Goal: Task Accomplishment & Management: Complete application form

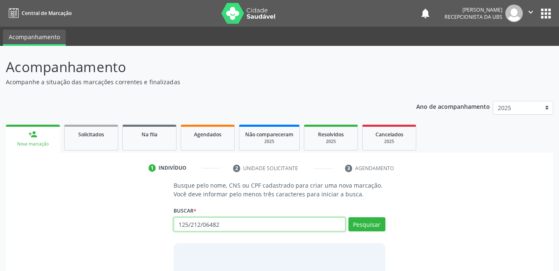
click at [274, 222] on input "125/212/06482" at bounding box center [260, 224] width 172 height 14
type input "12521206482"
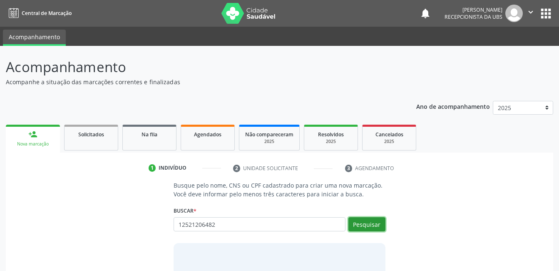
click at [380, 219] on button "Pesquisar" at bounding box center [366, 224] width 37 height 14
type input "12521206482"
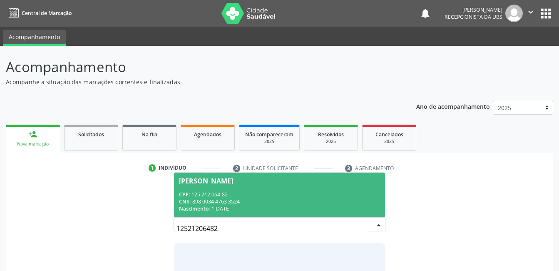
click at [323, 187] on span "[PERSON_NAME] CPF: 125.212.064-82 CNS: 898 0034 4763 3524 Nascimento: [DATE]" at bounding box center [279, 194] width 211 height 45
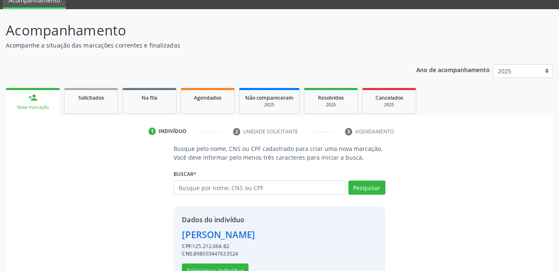
scroll to position [63, 0]
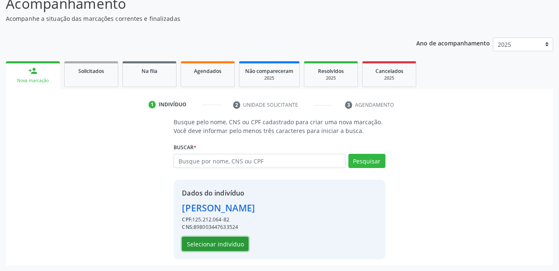
click at [231, 239] on button "Selecionar indivíduo" at bounding box center [215, 243] width 67 height 14
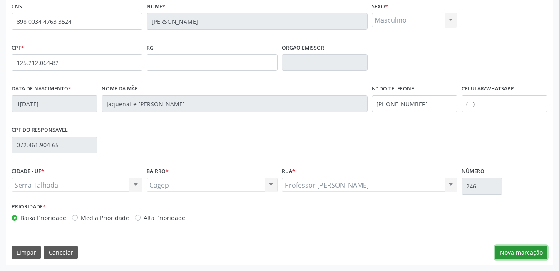
click at [502, 249] on button "Nova marcação" at bounding box center [521, 252] width 52 height 14
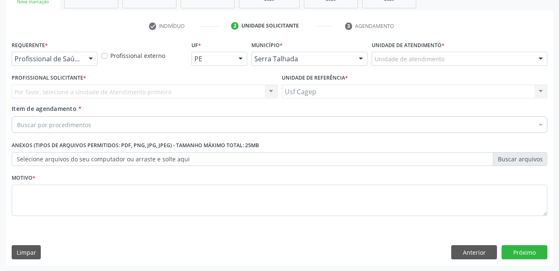
scroll to position [142, 0]
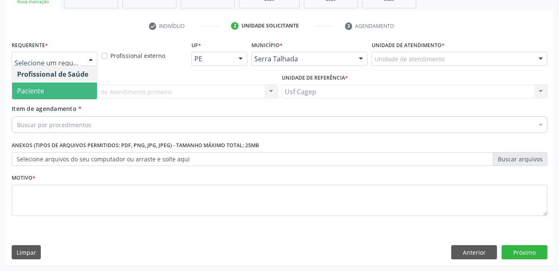
click at [59, 91] on span "Paciente" at bounding box center [54, 90] width 85 height 17
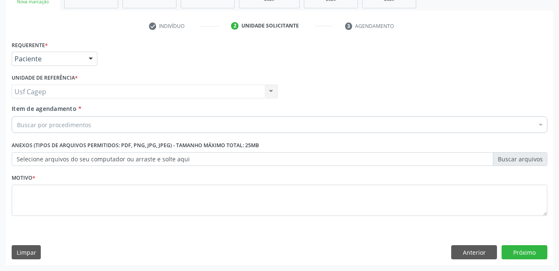
click at [160, 121] on div "Buscar por procedimentos" at bounding box center [280, 124] width 536 height 17
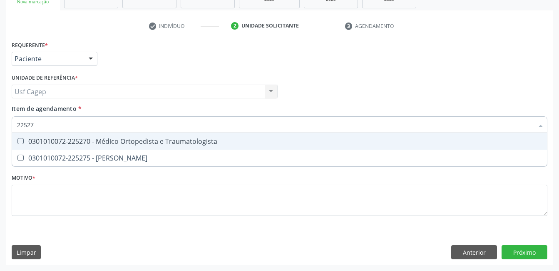
type input "225270"
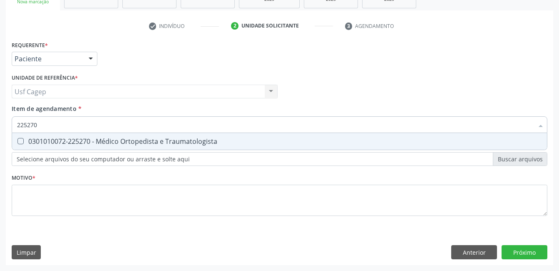
click at [176, 146] on span "0301010072-225270 - Médico Ortopedista e Traumatologista" at bounding box center [279, 141] width 535 height 17
checkbox Traumatologista "true"
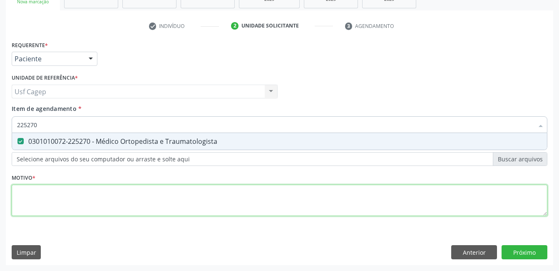
click at [254, 206] on div "Requerente * Paciente Profissional de Saúde Paciente Nenhum resultado encontrad…" at bounding box center [280, 133] width 536 height 189
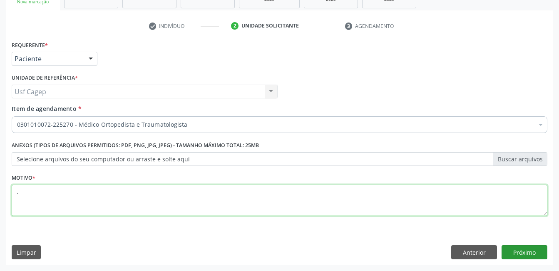
type textarea "."
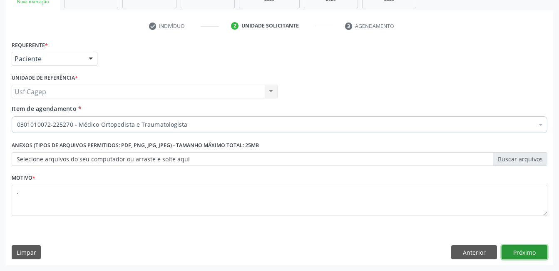
click at [512, 256] on button "Próximo" at bounding box center [525, 252] width 46 height 14
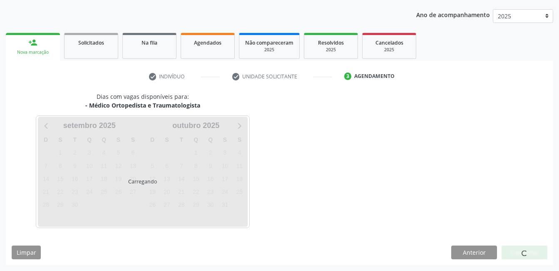
scroll to position [92, 0]
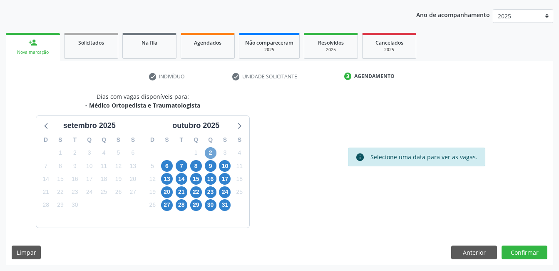
click at [211, 156] on span "2" at bounding box center [211, 153] width 12 height 12
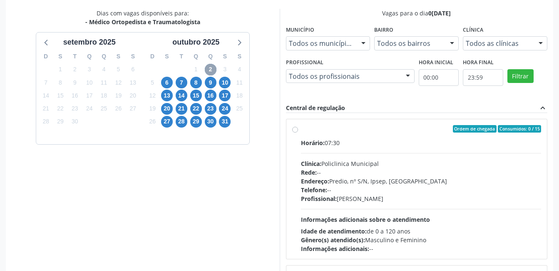
scroll to position [216, 0]
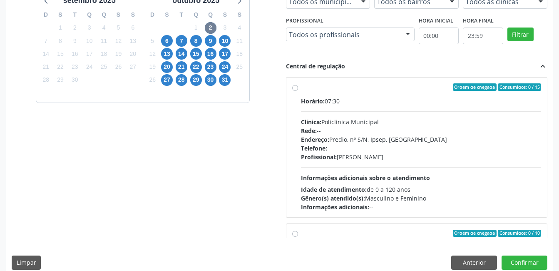
click at [503, 159] on div "Profissional: Eugenio Pericles Muniz Ferreira" at bounding box center [421, 156] width 241 height 9
click at [298, 91] on input "Ordem de chegada Consumidos: 0 / 15 Horário: 07:30 Clínica: Policlinica Municip…" at bounding box center [295, 86] width 6 height 7
radio input "true"
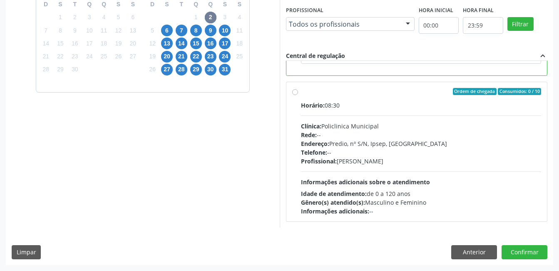
scroll to position [0, 0]
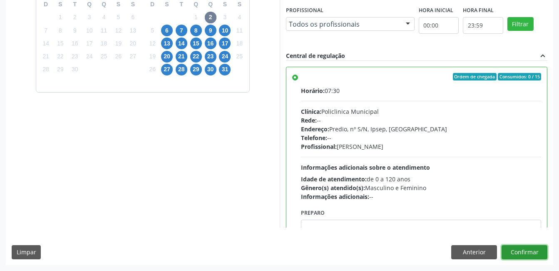
click at [531, 249] on button "Confirmar" at bounding box center [525, 252] width 46 height 14
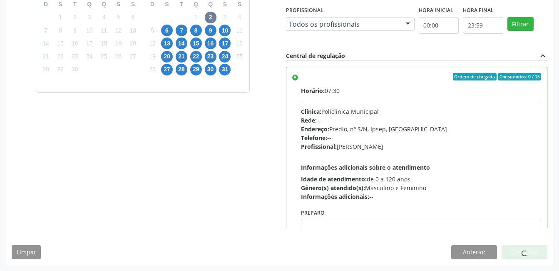
scroll to position [4, 0]
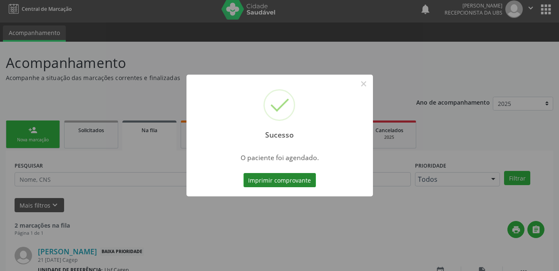
click at [301, 181] on button "Imprimir comprovante" at bounding box center [280, 180] width 72 height 14
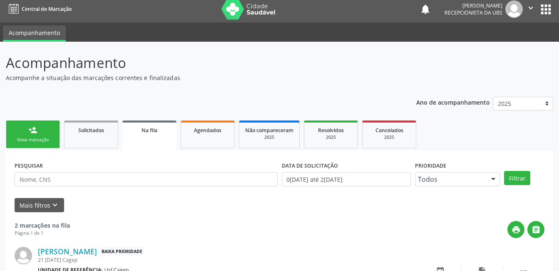
click at [37, 132] on link "person_add Nova marcação" at bounding box center [33, 134] width 54 height 28
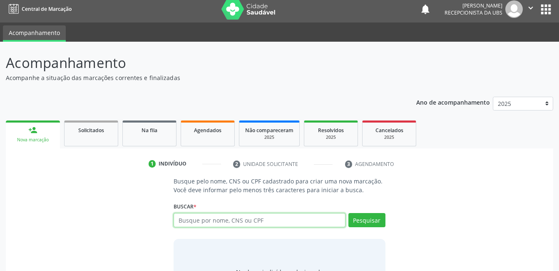
click at [225, 215] on input "text" at bounding box center [260, 220] width 172 height 14
type input "02318103429"
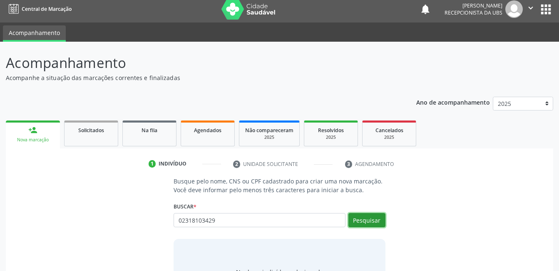
click at [373, 223] on button "Pesquisar" at bounding box center [366, 220] width 37 height 14
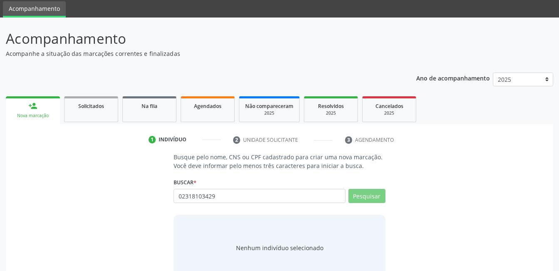
scroll to position [50, 0]
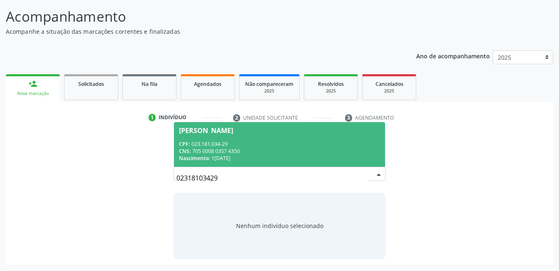
click at [323, 136] on span "Marilene Nunes Virginio da Silva Santana CPF: 023.181.034-29 CNS: 705 0008 0357…" at bounding box center [279, 144] width 211 height 45
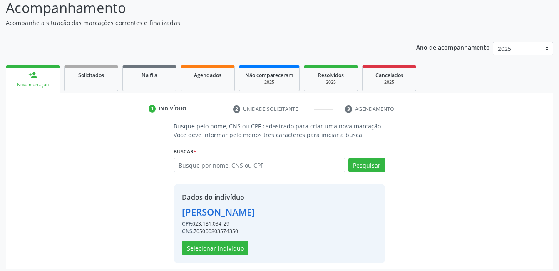
scroll to position [63, 0]
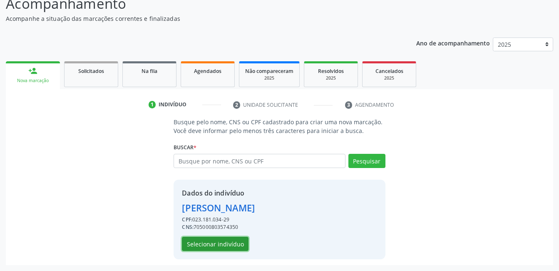
click at [243, 238] on button "Selecionar indivíduo" at bounding box center [215, 243] width 67 height 14
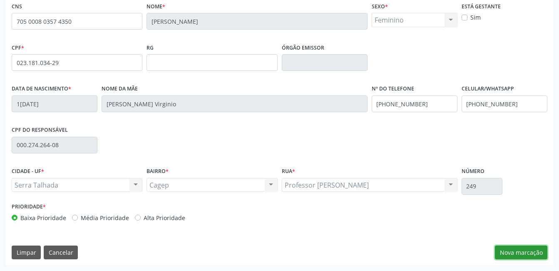
click at [515, 251] on button "Nova marcação" at bounding box center [521, 252] width 52 height 14
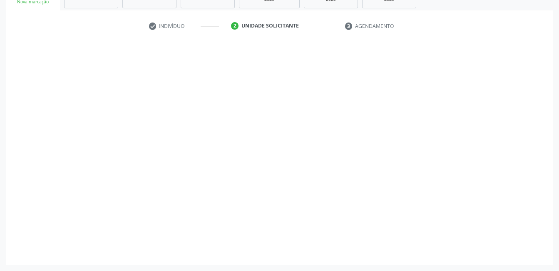
scroll to position [142, 0]
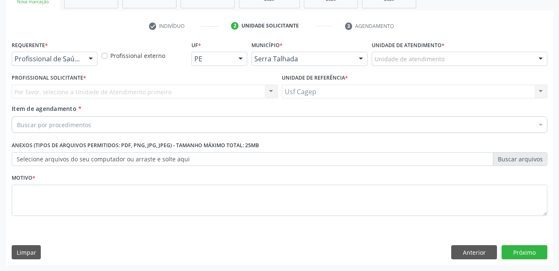
click at [88, 56] on div at bounding box center [91, 59] width 12 height 14
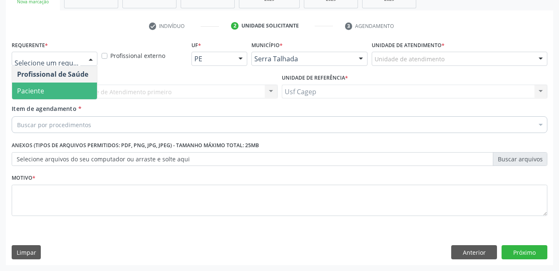
click at [81, 84] on span "Paciente" at bounding box center [54, 90] width 85 height 17
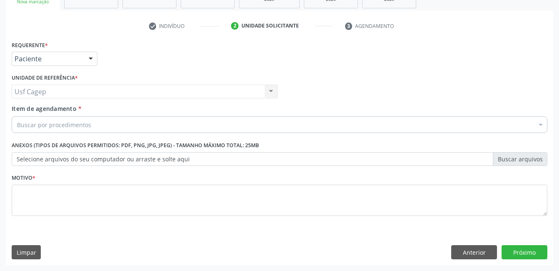
click at [160, 127] on div "Buscar por procedimentos" at bounding box center [280, 124] width 536 height 17
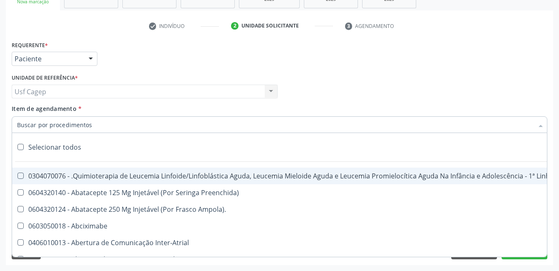
paste input "25270"
type input "25270"
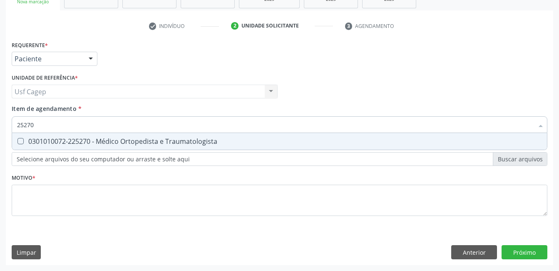
click at [64, 140] on div "0301010072-225270 - Médico Ortopedista e Traumatologista" at bounding box center [279, 141] width 525 height 7
checkbox Traumatologista "true"
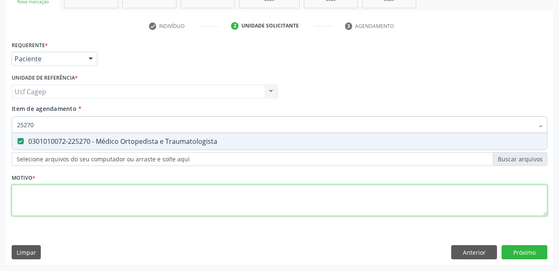
click at [96, 201] on div "Requerente * Paciente Profissional de Saúde Paciente Nenhum resultado encontrad…" at bounding box center [280, 133] width 536 height 189
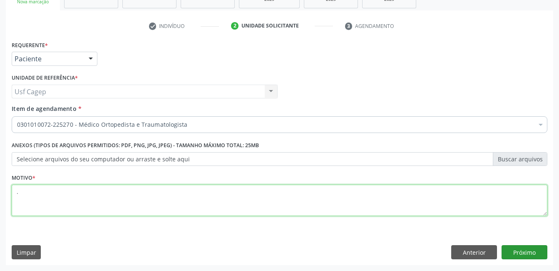
type textarea "."
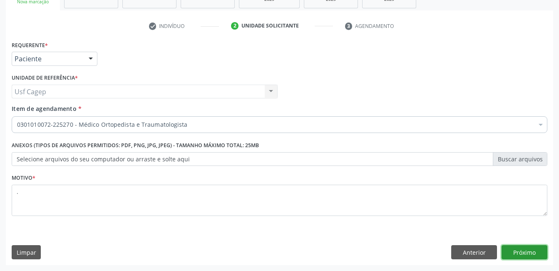
click at [529, 246] on button "Próximo" at bounding box center [525, 252] width 46 height 14
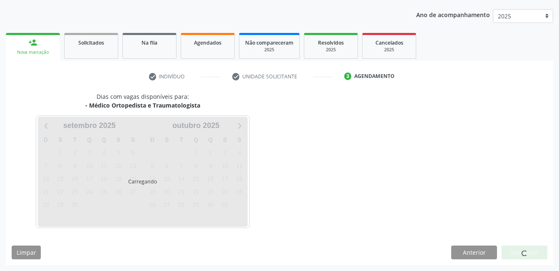
scroll to position [92, 0]
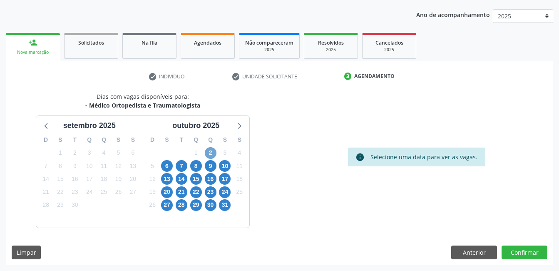
click at [212, 150] on span "2" at bounding box center [211, 153] width 12 height 12
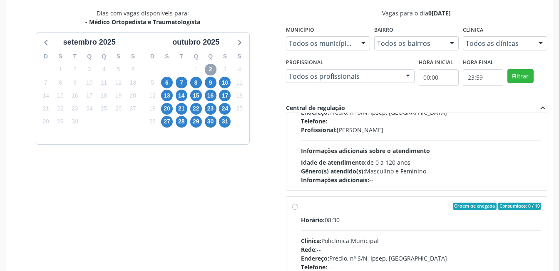
scroll to position [83, 0]
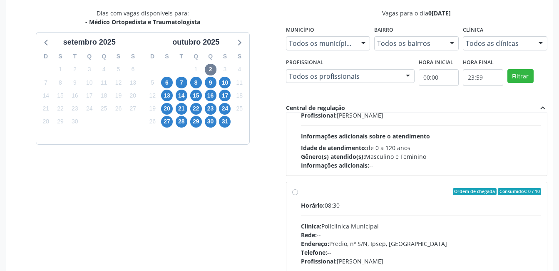
click at [498, 159] on div "Gênero(s) atendido(s): Masculino e Feminino" at bounding box center [421, 156] width 241 height 9
click at [298, 49] on input "Ordem de chegada Consumidos: 1 / 15 Horário: 07:30 Clínica: Policlinica Municip…" at bounding box center [295, 45] width 6 height 7
radio input "true"
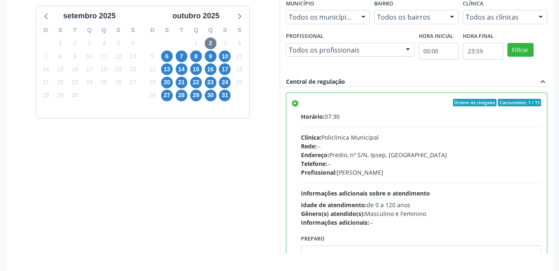
scroll to position [227, 0]
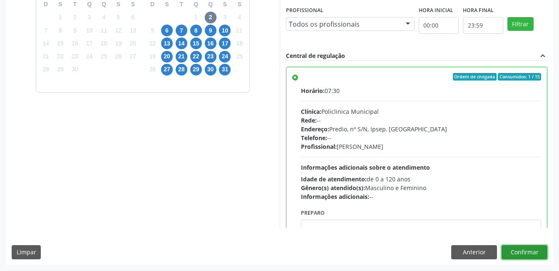
click at [527, 251] on button "Confirmar" at bounding box center [525, 252] width 46 height 14
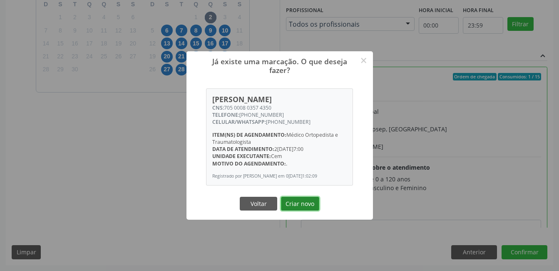
click at [298, 211] on button "Criar novo" at bounding box center [300, 203] width 38 height 14
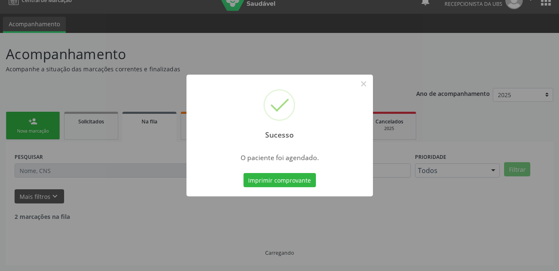
scroll to position [4, 0]
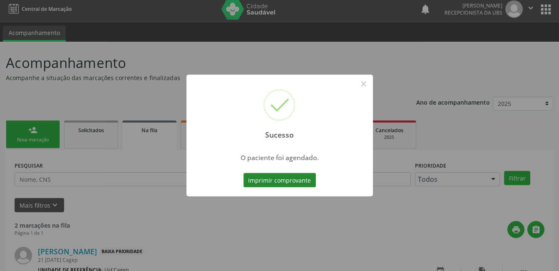
click at [281, 179] on button "Imprimir comprovante" at bounding box center [280, 180] width 72 height 14
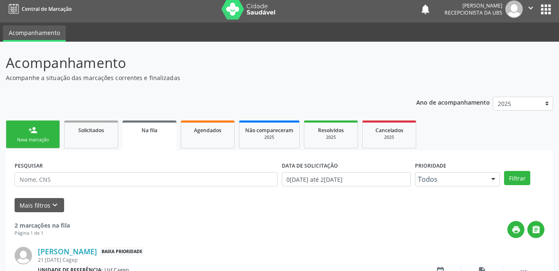
drag, startPoint x: 30, startPoint y: 137, endPoint x: 33, endPoint y: 139, distance: 4.4
click at [30, 137] on div "Nova marcação" at bounding box center [33, 140] width 42 height 6
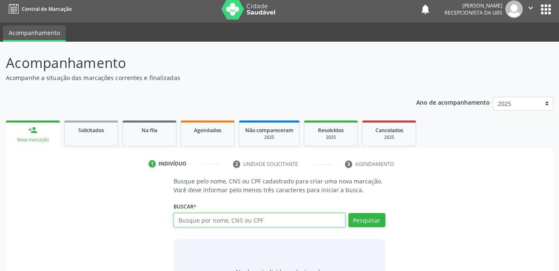
click at [218, 223] on input "text" at bounding box center [260, 220] width 172 height 14
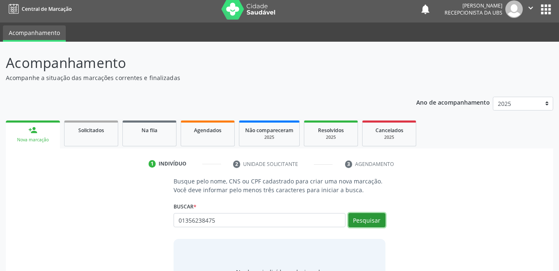
click at [364, 221] on button "Pesquisar" at bounding box center [366, 220] width 37 height 14
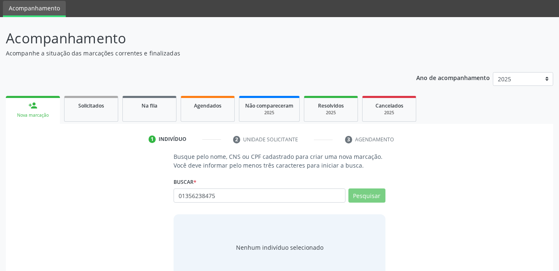
scroll to position [50, 0]
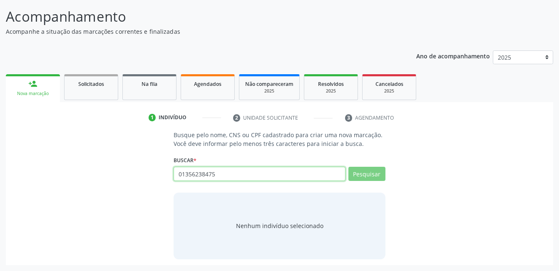
click at [281, 174] on input "01356238475" at bounding box center [260, 174] width 172 height 14
type input "898"
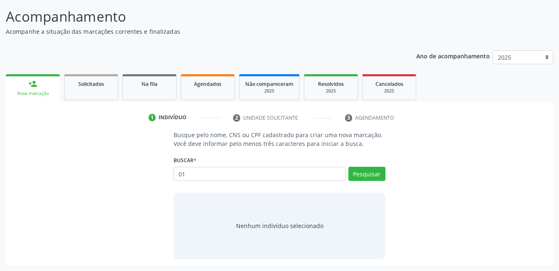
type input "0"
type input "898003713140946"
click at [366, 176] on button "Pesquisar" at bounding box center [366, 174] width 37 height 14
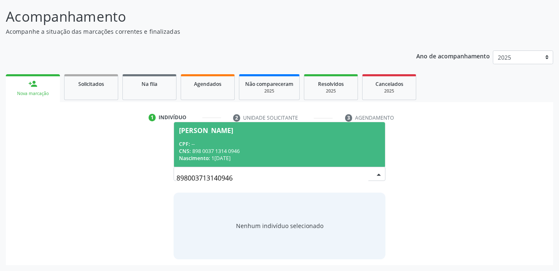
click at [264, 125] on span "Vania Mirely Bento da Silva CPF: -- CNS: 898 0037 1314 0946 Nascimento: 13/08/1…" at bounding box center [279, 144] width 211 height 45
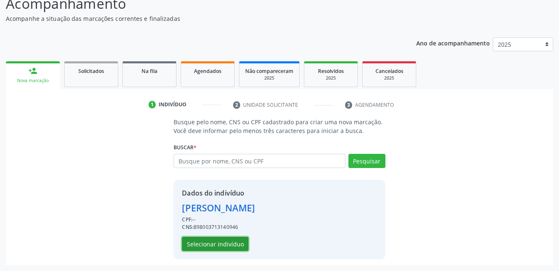
click at [239, 239] on button "Selecionar indivíduo" at bounding box center [215, 243] width 67 height 14
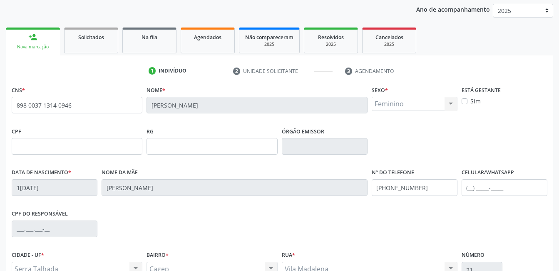
scroll to position [181, 0]
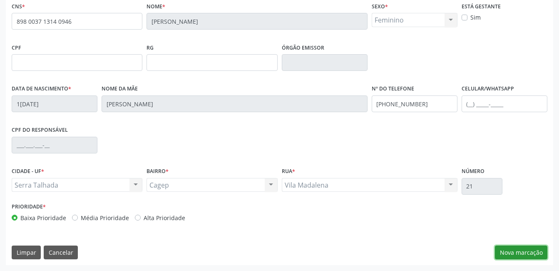
click at [532, 253] on button "Nova marcação" at bounding box center [521, 252] width 52 height 14
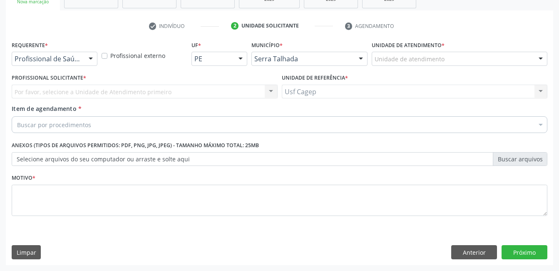
scroll to position [142, 0]
click at [96, 60] on div "Requerente * Profissional de Saúde Profissional de Saúde Paciente Nenhum result…" at bounding box center [55, 55] width 90 height 32
click at [93, 60] on div at bounding box center [91, 59] width 12 height 14
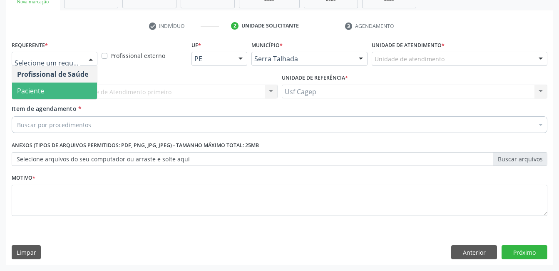
click at [76, 91] on span "Paciente" at bounding box center [54, 90] width 85 height 17
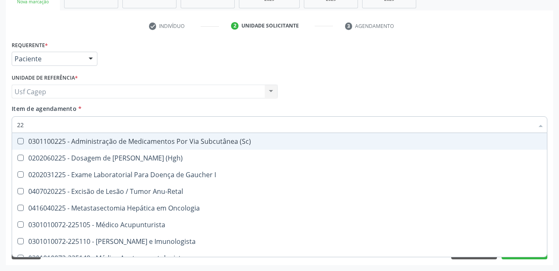
type input "2"
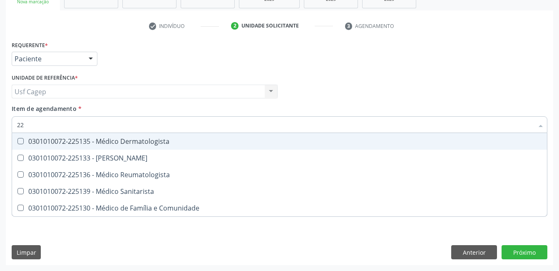
type input "2"
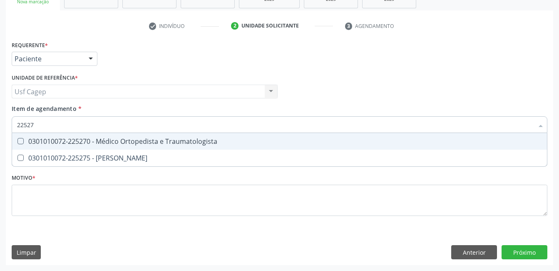
type input "225270"
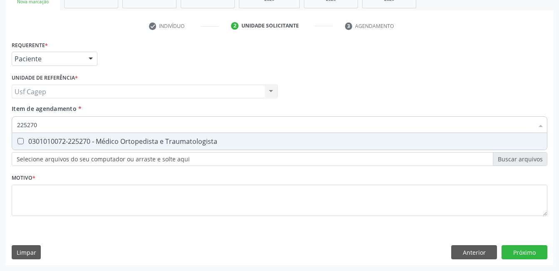
click at [95, 142] on div "0301010072-225270 - Médico Ortopedista e Traumatologista" at bounding box center [279, 141] width 525 height 7
checkbox Traumatologista "true"
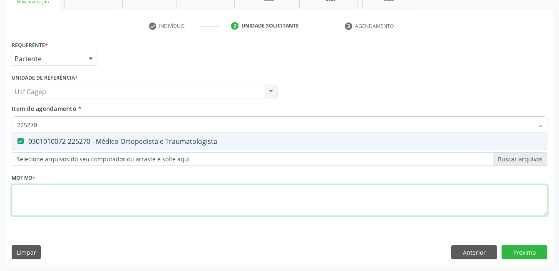
click at [100, 206] on div "Requerente * Paciente Profissional de Saúde Paciente Nenhum resultado encontrad…" at bounding box center [280, 133] width 536 height 189
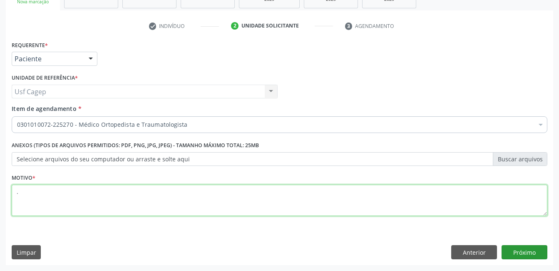
type textarea "."
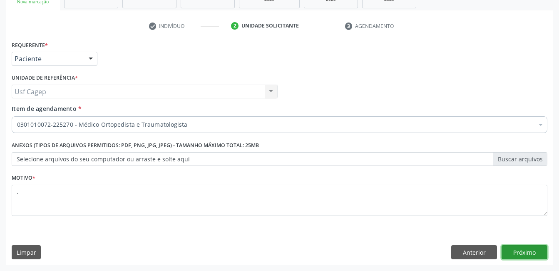
click at [511, 251] on button "Próximo" at bounding box center [525, 252] width 46 height 14
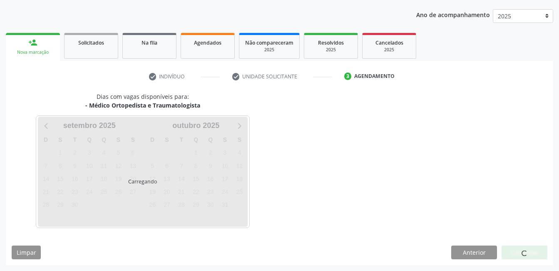
scroll to position [92, 0]
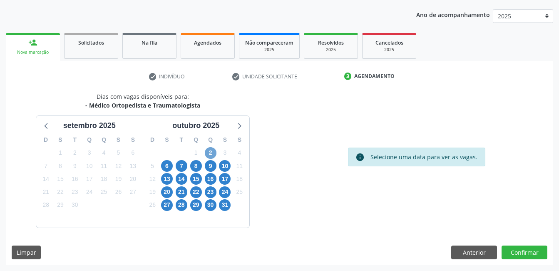
click at [213, 155] on span "2" at bounding box center [211, 153] width 12 height 12
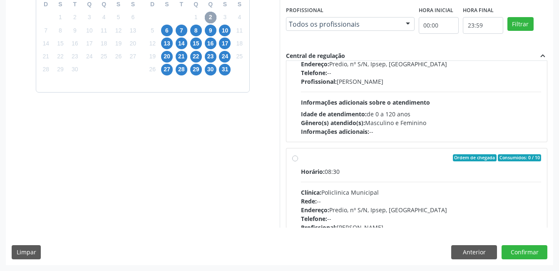
scroll to position [83, 0]
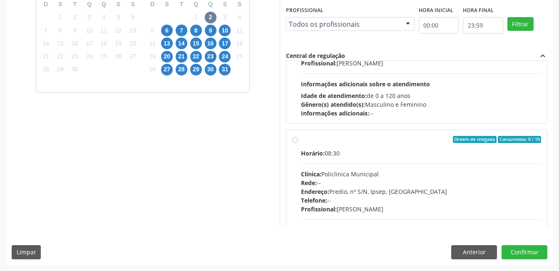
click at [470, 169] on div "Horário: 08:30 Clínica: Policlinica Municipal Rede: -- Endereço: Predio, nº S/N…" at bounding box center [421, 206] width 241 height 114
click at [298, 143] on input "Ordem de chegada Consumidos: 0 / 10 Horário: 08:30 Clínica: Policlinica Municip…" at bounding box center [295, 139] width 6 height 7
radio input "true"
click at [540, 251] on button "Confirmar" at bounding box center [525, 252] width 46 height 14
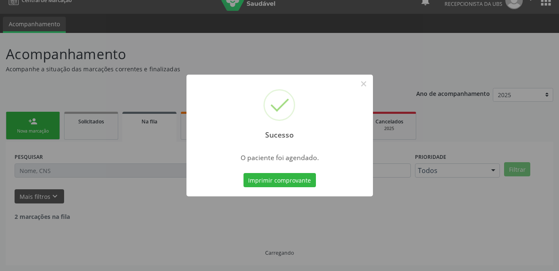
scroll to position [4, 0]
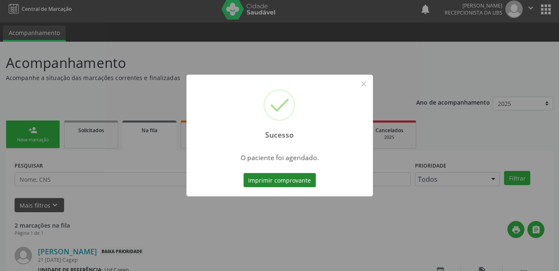
click at [266, 179] on button "Imprimir comprovante" at bounding box center [280, 180] width 72 height 14
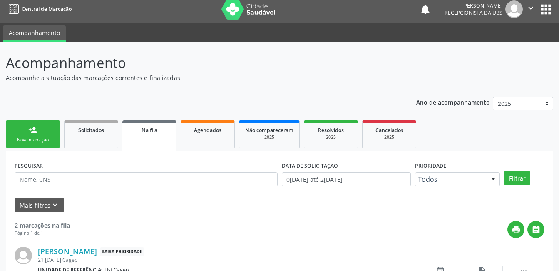
click at [44, 134] on link "person_add Nova marcação" at bounding box center [33, 134] width 54 height 28
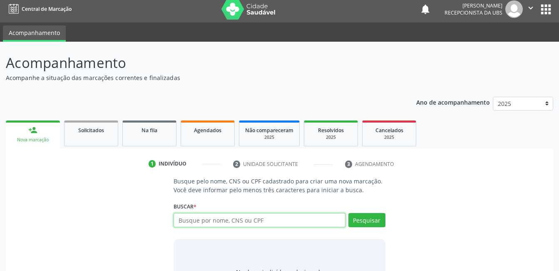
click at [213, 220] on input "text" at bounding box center [260, 220] width 172 height 14
type input "702506365656234"
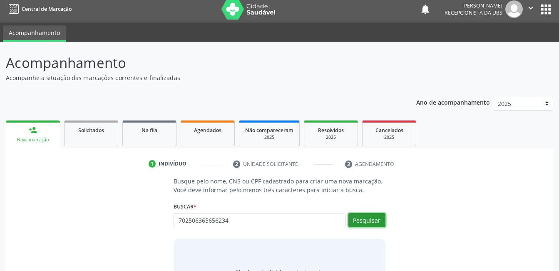
drag, startPoint x: 373, startPoint y: 221, endPoint x: 358, endPoint y: 211, distance: 17.9
click at [373, 221] on button "Pesquisar" at bounding box center [366, 220] width 37 height 14
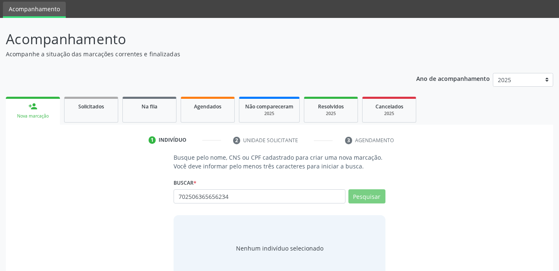
scroll to position [50, 0]
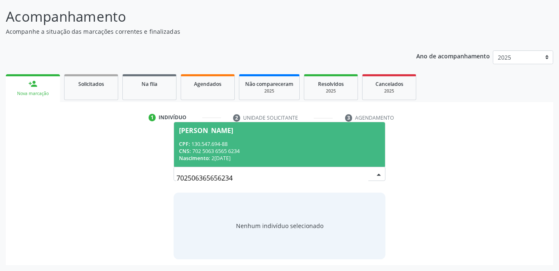
click at [282, 146] on div "CPF: 130.547.694-88" at bounding box center [279, 143] width 201 height 7
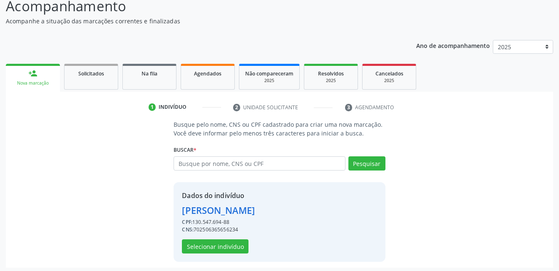
scroll to position [63, 0]
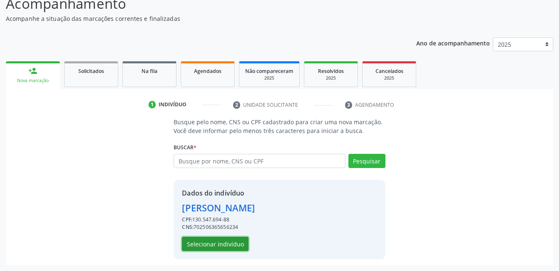
click at [234, 238] on button "Selecionar indivíduo" at bounding box center [215, 243] width 67 height 14
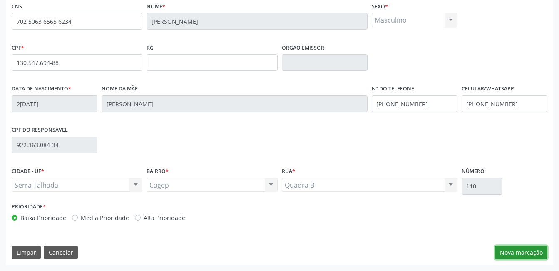
click at [527, 253] on button "Nova marcação" at bounding box center [521, 252] width 52 height 14
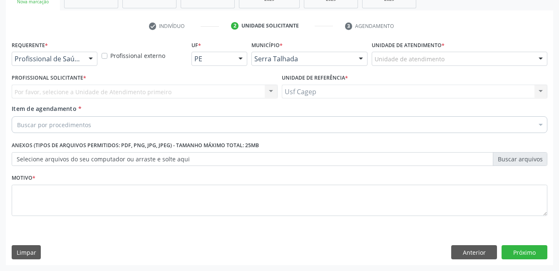
scroll to position [142, 0]
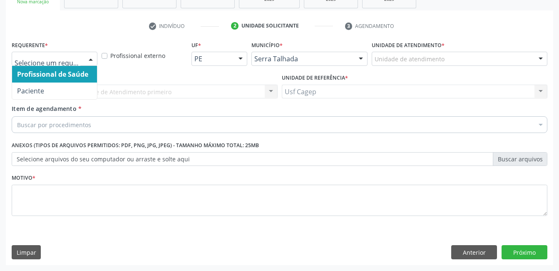
click at [85, 56] on div at bounding box center [91, 59] width 12 height 14
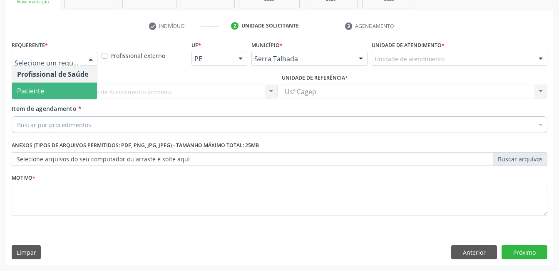
click at [78, 87] on span "Paciente" at bounding box center [54, 90] width 85 height 17
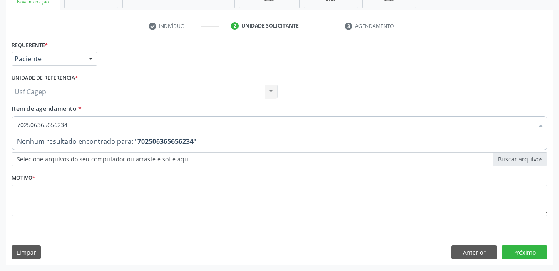
click at [152, 124] on input "702506365656234" at bounding box center [275, 124] width 517 height 17
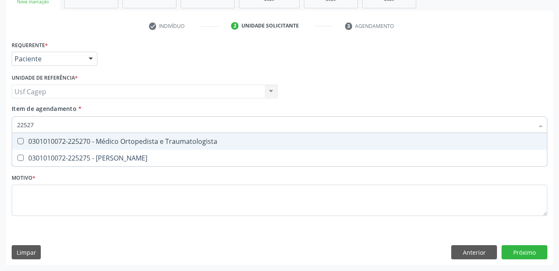
type input "225270"
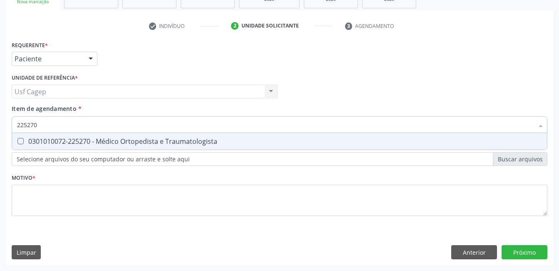
click at [154, 140] on div "0301010072-225270 - Médico Ortopedista e Traumatologista" at bounding box center [279, 141] width 525 height 7
checkbox Traumatologista "true"
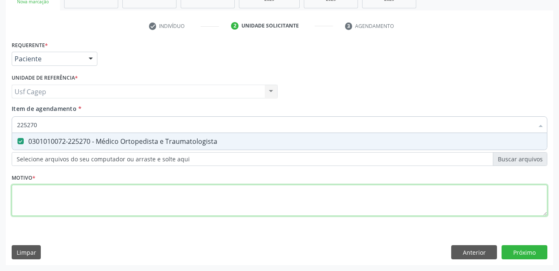
click at [167, 201] on div "Requerente * Paciente Profissional de Saúde Paciente Nenhum resultado encontrad…" at bounding box center [280, 133] width 536 height 189
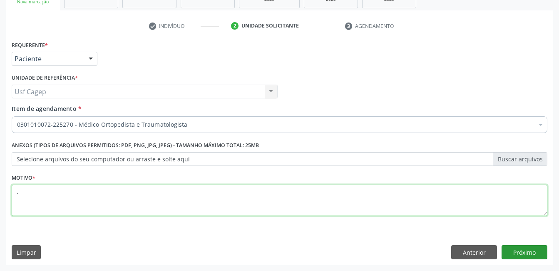
type textarea "."
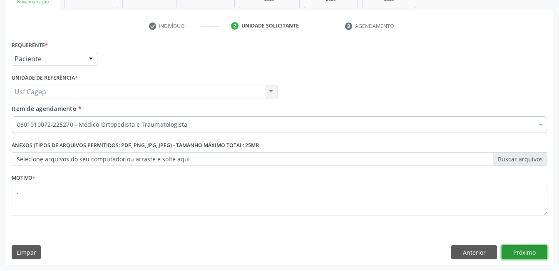
click at [520, 251] on button "Próximo" at bounding box center [525, 252] width 46 height 14
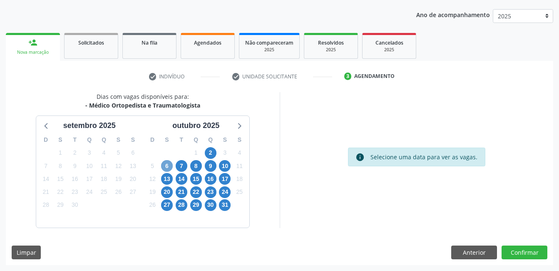
click at [169, 164] on span "6" at bounding box center [167, 166] width 12 height 12
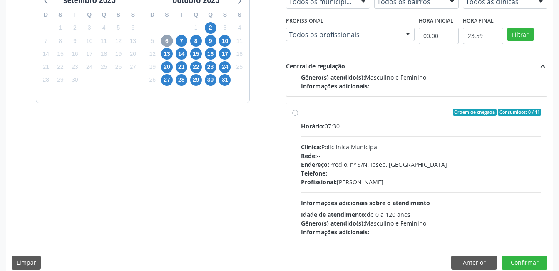
scroll to position [125, 0]
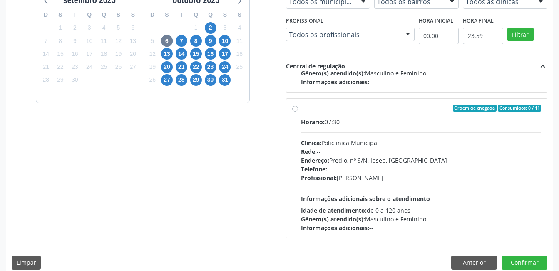
click at [441, 169] on div "Telefone: --" at bounding box center [421, 168] width 241 height 9
click at [298, 112] on input "Ordem de chegada Consumidos: 0 / 11 Horário: 07:30 Clínica: Policlinica Municip…" at bounding box center [295, 107] width 6 height 7
radio input "true"
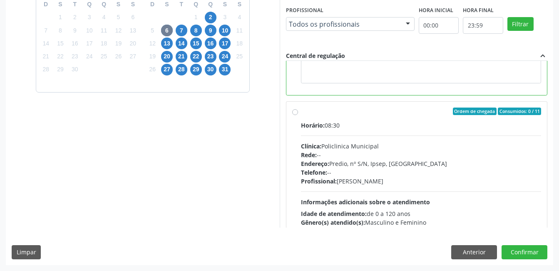
scroll to position [333, 0]
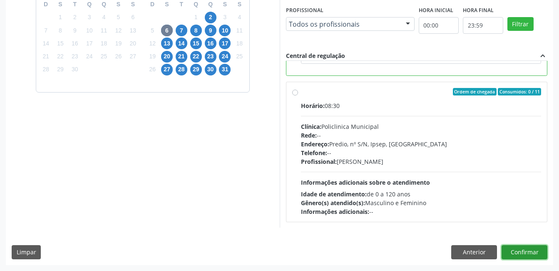
click at [537, 251] on button "Confirmar" at bounding box center [525, 252] width 46 height 14
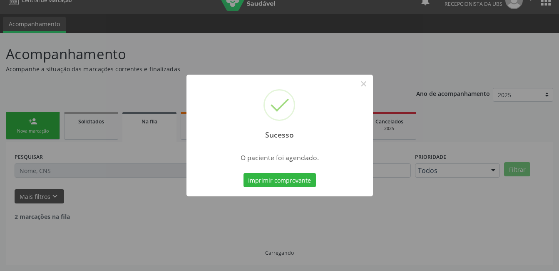
scroll to position [4, 0]
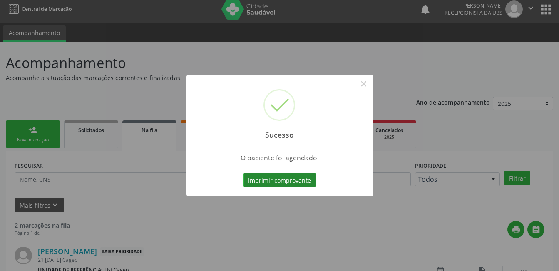
click at [303, 175] on button "Imprimir comprovante" at bounding box center [280, 180] width 72 height 14
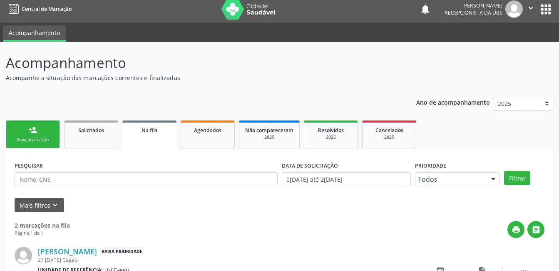
drag, startPoint x: 52, startPoint y: 130, endPoint x: 192, endPoint y: 2, distance: 189.8
click at [52, 130] on link "person_add Nova marcação" at bounding box center [33, 134] width 54 height 28
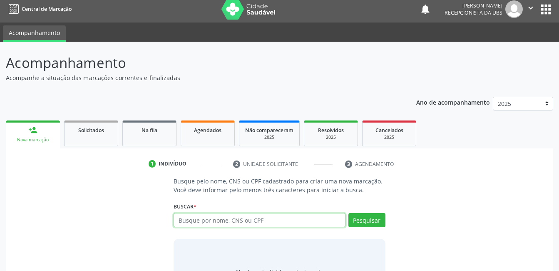
click at [254, 219] on input "text" at bounding box center [260, 220] width 172 height 14
type input "7"
type input "40731862805"
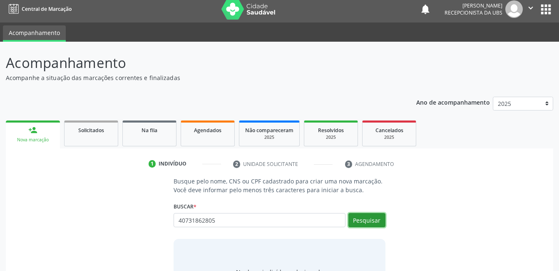
click at [358, 220] on button "Pesquisar" at bounding box center [366, 220] width 37 height 14
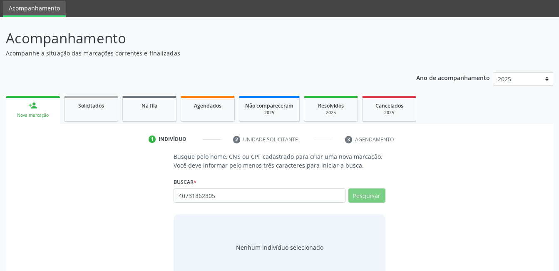
scroll to position [50, 0]
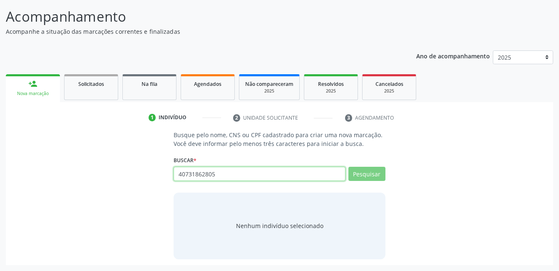
click at [311, 169] on input "40731862805" at bounding box center [260, 174] width 172 height 14
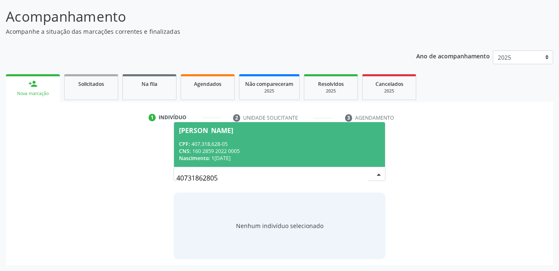
click at [323, 154] on div "CNS: 160 2859 2022 0005" at bounding box center [279, 150] width 201 height 7
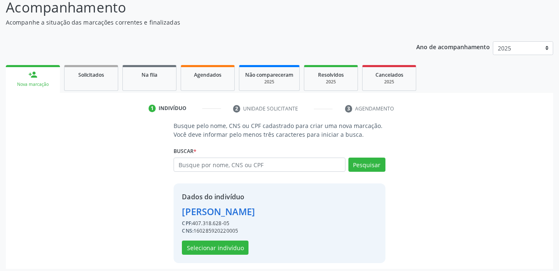
scroll to position [63, 0]
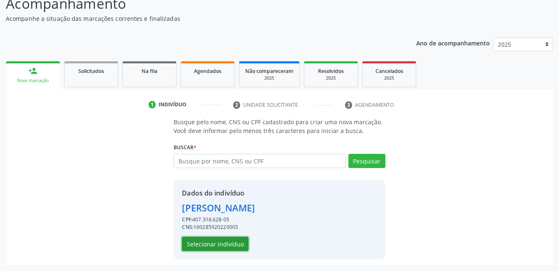
click at [231, 244] on button "Selecionar indivíduo" at bounding box center [215, 243] width 67 height 14
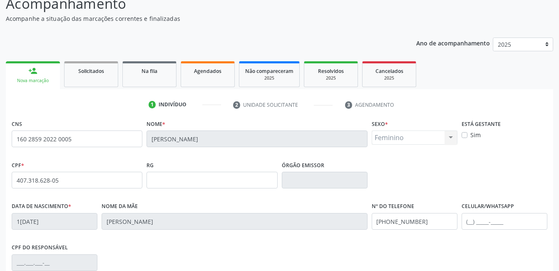
scroll to position [181, 0]
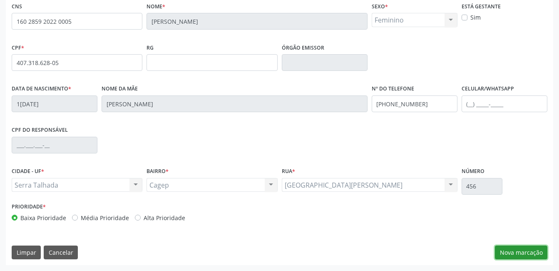
click at [542, 247] on button "Nova marcação" at bounding box center [521, 252] width 52 height 14
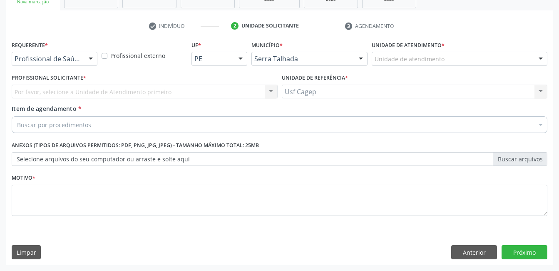
scroll to position [142, 0]
click at [95, 60] on div at bounding box center [91, 59] width 12 height 14
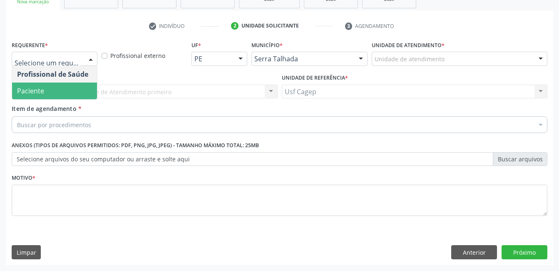
click at [67, 92] on span "Paciente" at bounding box center [54, 90] width 85 height 17
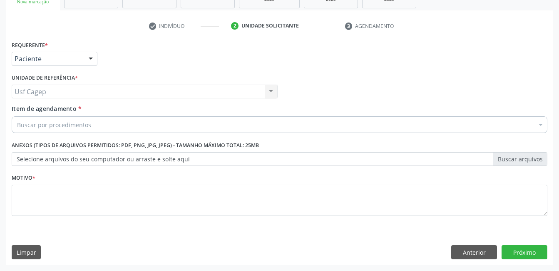
click at [95, 120] on div "Buscar por procedimentos" at bounding box center [280, 124] width 536 height 17
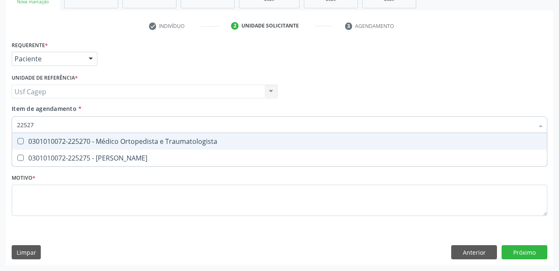
type input "225270"
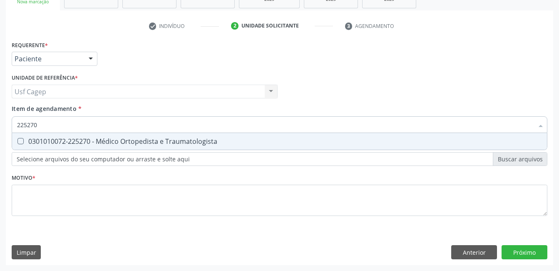
click at [103, 139] on div "0301010072-225270 - Médico Ortopedista e Traumatologista" at bounding box center [279, 141] width 525 height 7
checkbox Traumatologista "true"
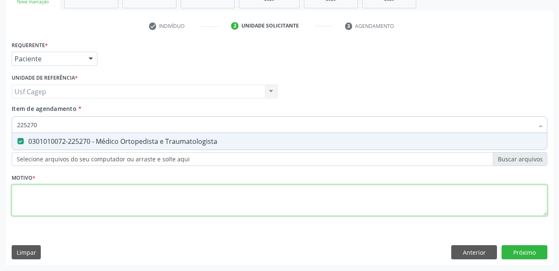
click at [106, 199] on div "Requerente * Paciente Profissional de Saúde Paciente Nenhum resultado encontrad…" at bounding box center [280, 133] width 536 height 189
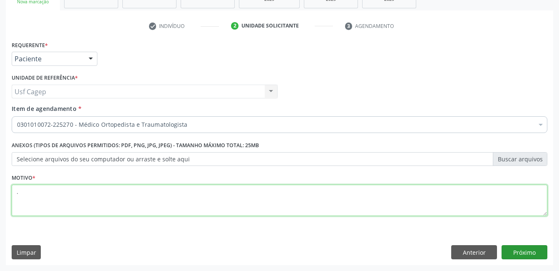
type textarea "."
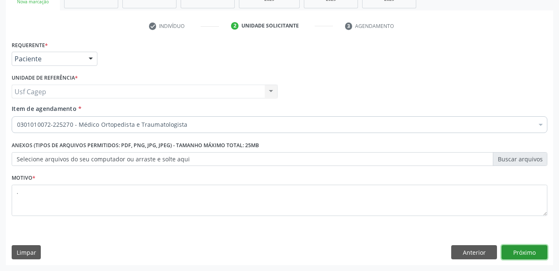
click at [512, 251] on button "Próximo" at bounding box center [525, 252] width 46 height 14
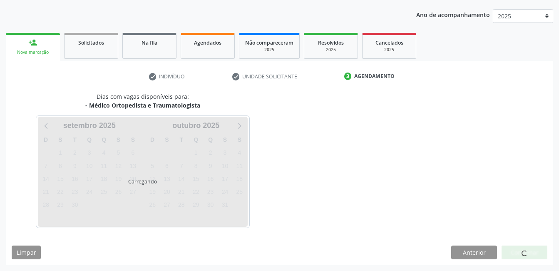
scroll to position [92, 0]
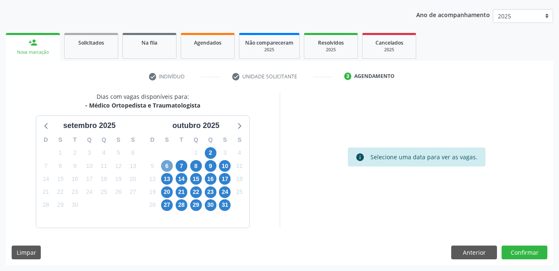
click at [171, 163] on span "6" at bounding box center [167, 166] width 12 height 12
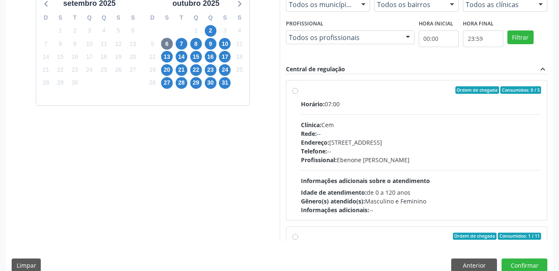
scroll to position [227, 0]
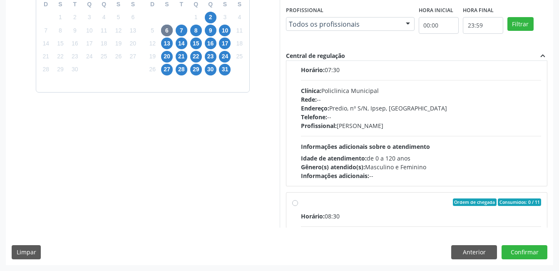
click at [413, 140] on div "Horário: 07:30 Clínica: Policlinica Municipal Rede: -- Endereço: Predio, nº S/N…" at bounding box center [421, 122] width 241 height 114
click at [298, 60] on input "Ordem de chegada Consumidos: 1 / 11 Horário: 07:30 Clínica: Policlinica Municip…" at bounding box center [295, 55] width 6 height 7
radio input "true"
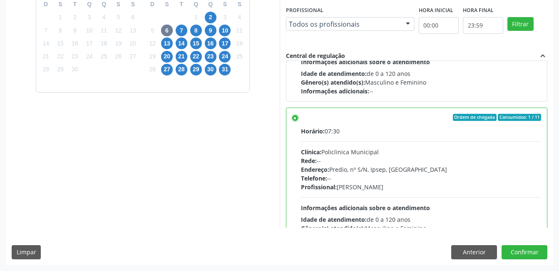
scroll to position [120, 0]
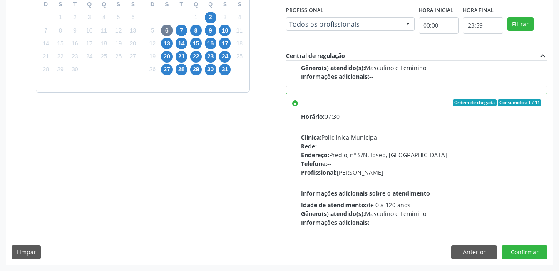
click at [532, 244] on div "Dias com vagas disponíveis para: - Médico Ortopedista e Traumatologista [DATE] …" at bounding box center [279, 111] width 547 height 308
click at [532, 246] on button "Confirmar" at bounding box center [525, 252] width 46 height 14
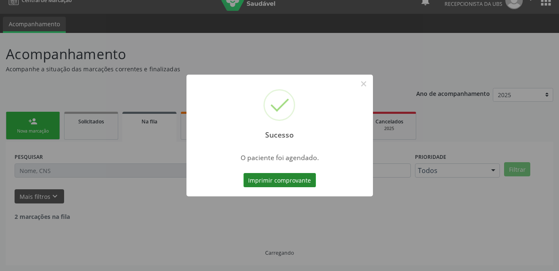
scroll to position [4, 0]
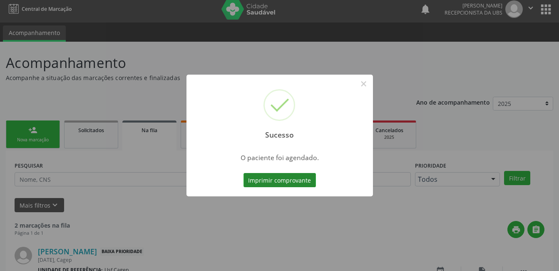
click at [304, 177] on button "Imprimir comprovante" at bounding box center [280, 180] width 72 height 14
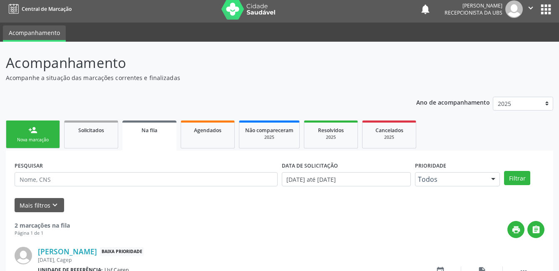
click at [45, 137] on div "Nova marcação" at bounding box center [33, 140] width 42 height 6
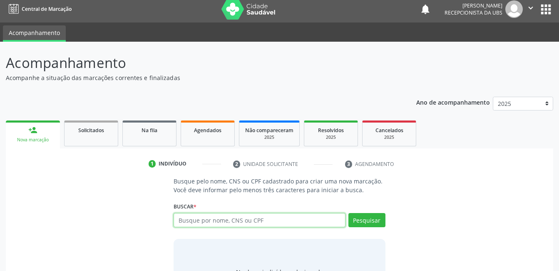
click at [243, 219] on input "text" at bounding box center [260, 220] width 172 height 14
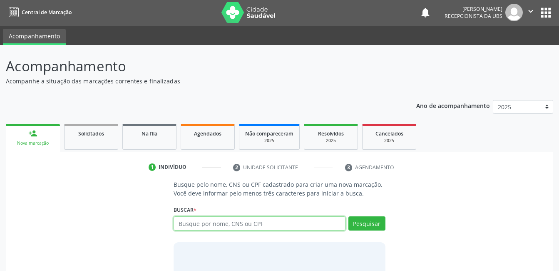
scroll to position [0, 0]
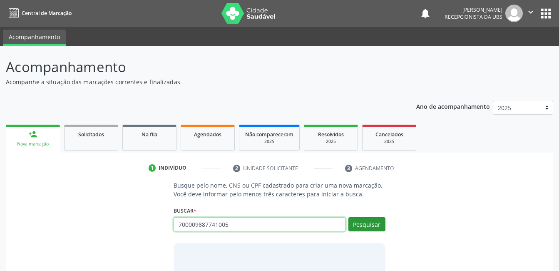
type input "700009887741005"
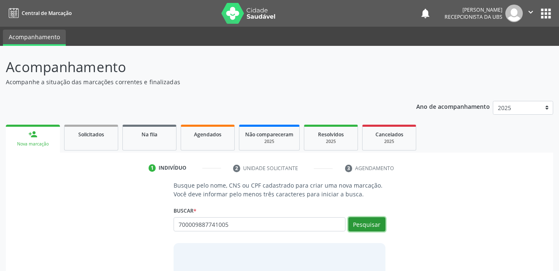
click at [373, 223] on button "Pesquisar" at bounding box center [366, 224] width 37 height 14
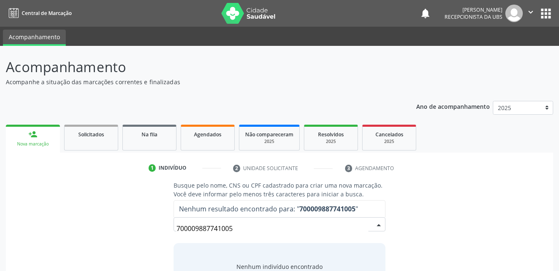
click at [254, 221] on input "700009887741005" at bounding box center [272, 228] width 191 height 17
click at [254, 228] on input "700009887741005" at bounding box center [272, 228] width 191 height 17
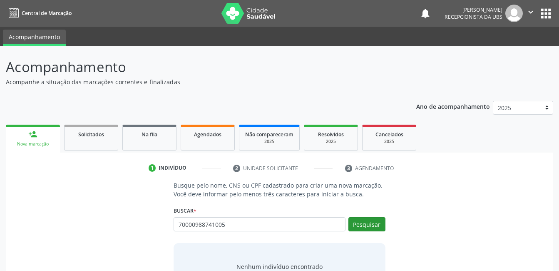
type input "70000988741005"
click at [370, 220] on button "Pesquisar" at bounding box center [366, 224] width 37 height 14
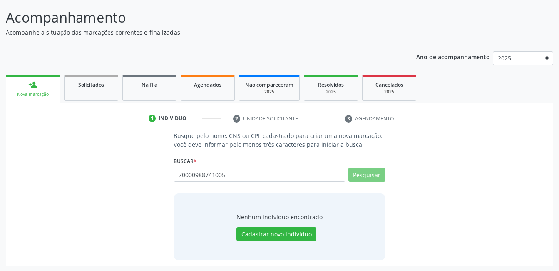
scroll to position [50, 0]
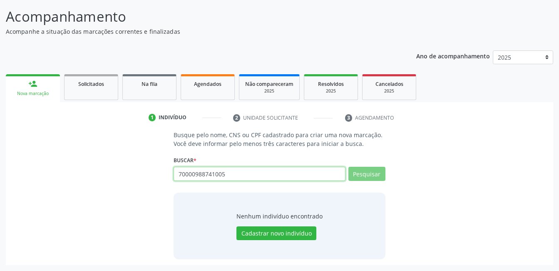
click at [254, 177] on input "70000988741005" at bounding box center [260, 174] width 172 height 14
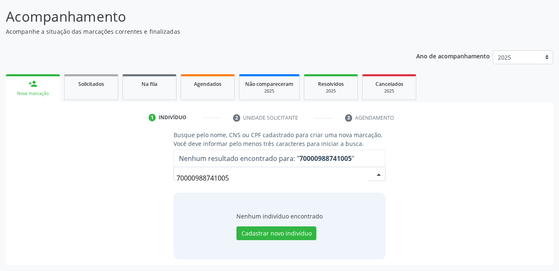
click at [208, 176] on input "70000988741005" at bounding box center [272, 177] width 191 height 17
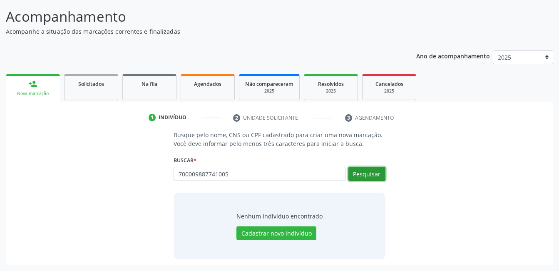
click at [364, 168] on button "Pesquisar" at bounding box center [366, 174] width 37 height 14
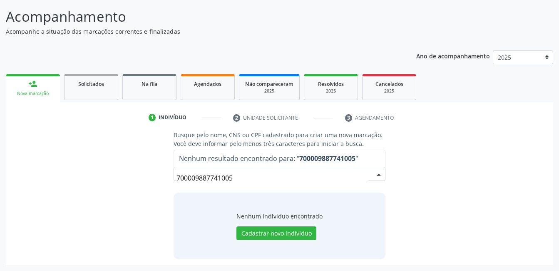
click at [240, 176] on input "700009887741005" at bounding box center [272, 177] width 191 height 17
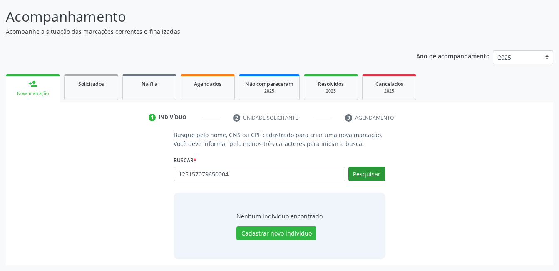
type input "125157079650004"
click at [375, 180] on button "Pesquisar" at bounding box center [366, 174] width 37 height 14
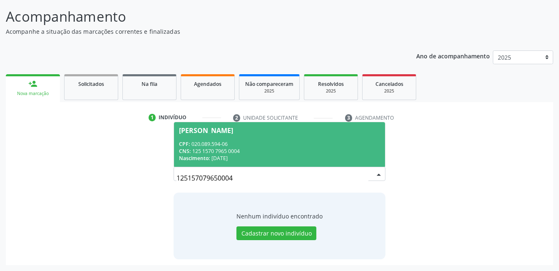
click at [314, 141] on div "CPF: 020.089.594-06" at bounding box center [279, 143] width 201 height 7
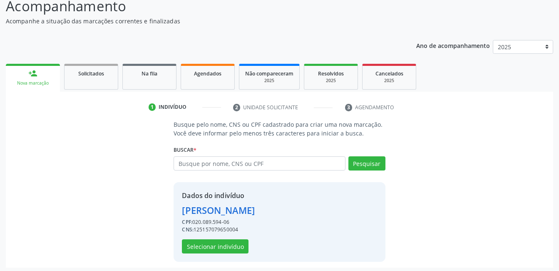
scroll to position [63, 0]
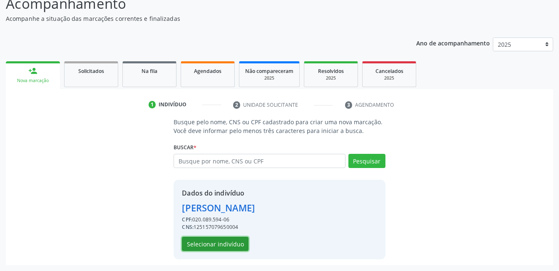
click at [236, 250] on button "Selecionar indivíduo" at bounding box center [215, 243] width 67 height 14
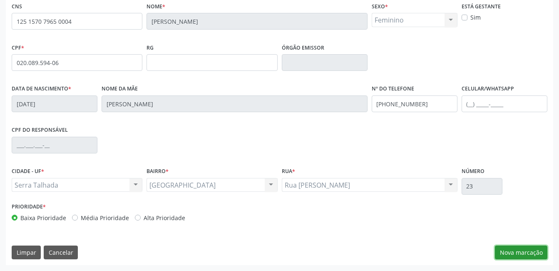
click at [528, 251] on button "Nova marcação" at bounding box center [521, 252] width 52 height 14
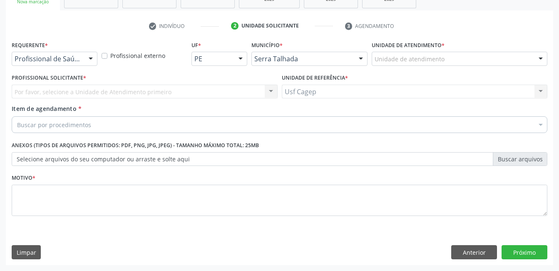
click at [74, 64] on div "Profissional de Saúde" at bounding box center [55, 59] width 86 height 14
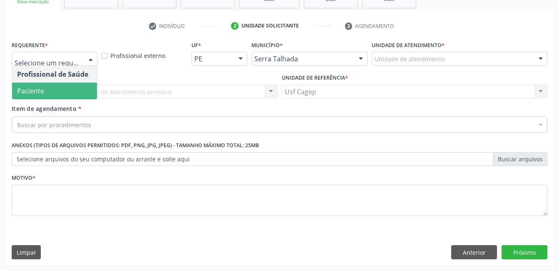
click at [66, 97] on span "Paciente" at bounding box center [54, 90] width 85 height 17
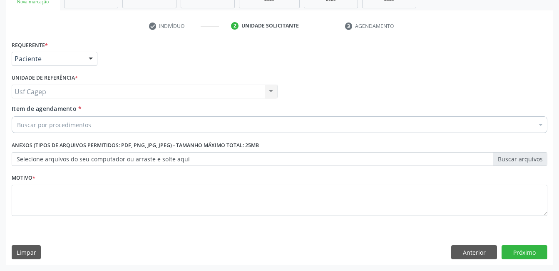
click at [185, 126] on div "Buscar por procedimentos" at bounding box center [280, 124] width 536 height 17
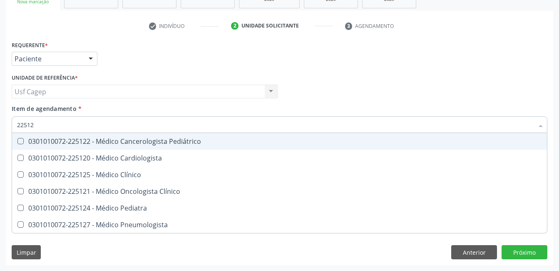
type input "225120"
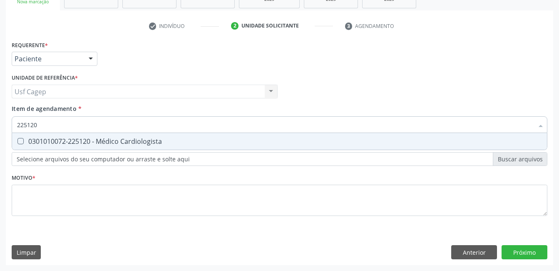
click at [186, 136] on span "0301010072-225120 - Médico Cardiologista" at bounding box center [279, 141] width 535 height 17
checkbox Cardiologista "true"
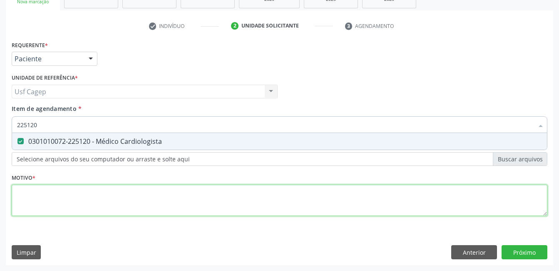
click at [205, 199] on div "Requerente * Paciente Profissional de Saúde Paciente Nenhum resultado encontrad…" at bounding box center [280, 133] width 536 height 189
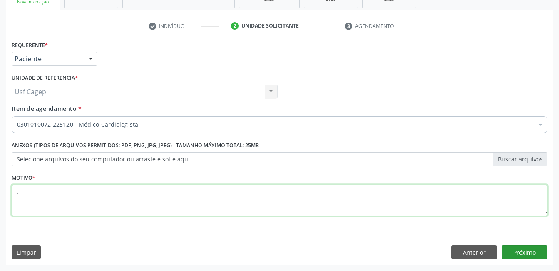
type textarea "."
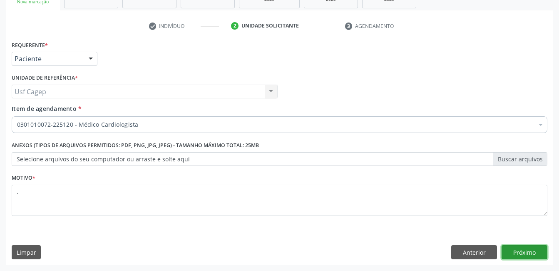
click at [523, 254] on button "Próximo" at bounding box center [525, 252] width 46 height 14
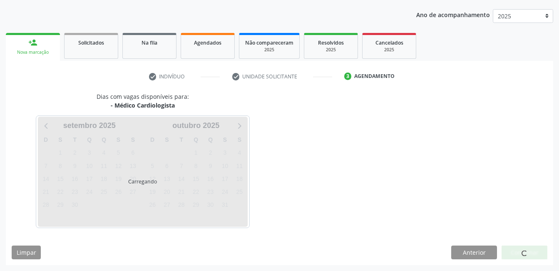
scroll to position [92, 0]
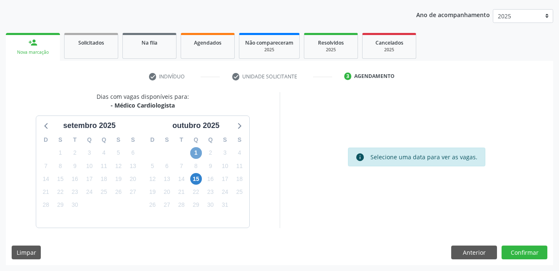
click at [198, 153] on span "1" at bounding box center [196, 153] width 12 height 12
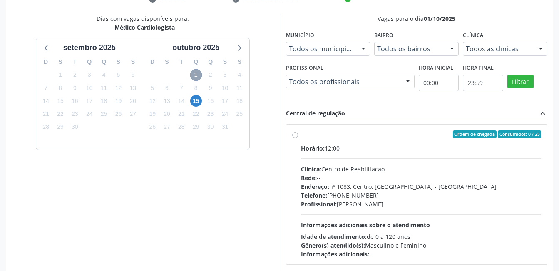
scroll to position [212, 0]
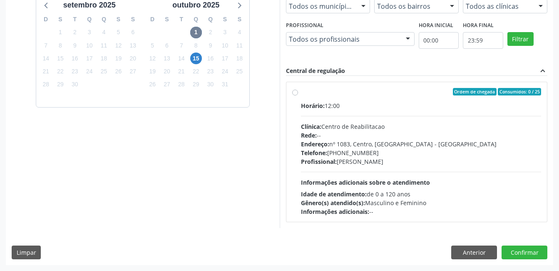
click at [410, 186] on div "Horário: 12:00 Clínica: Centro de Reabilitacao Rede: -- Endereço: [STREET_ADDRE…" at bounding box center [421, 158] width 241 height 114
click at [298, 95] on input "Ordem de chegada Consumidos: 0 / 25 Horário: 12:00 Clínica: Centro de Reabilita…" at bounding box center [295, 91] width 6 height 7
radio input "true"
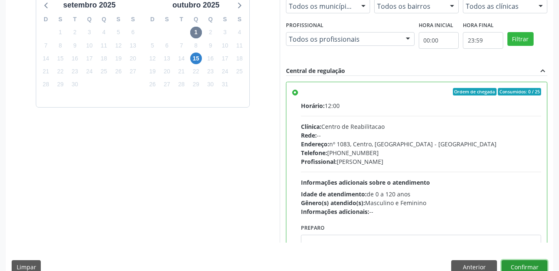
click at [517, 260] on button "Confirmar" at bounding box center [525, 267] width 46 height 14
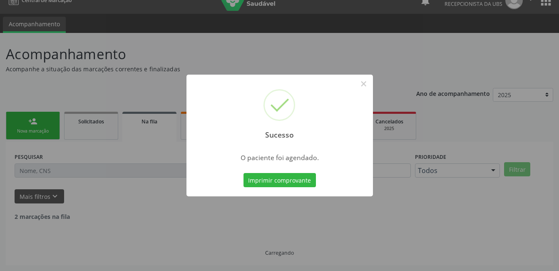
scroll to position [4, 0]
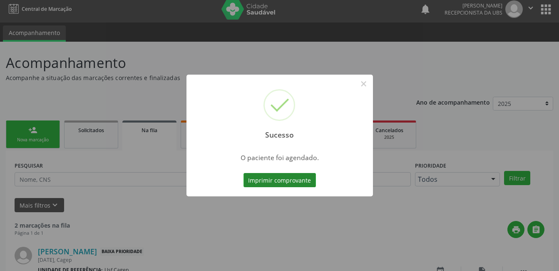
click at [291, 184] on button "Imprimir comprovante" at bounding box center [280, 180] width 72 height 14
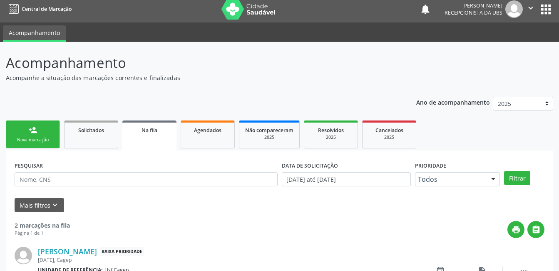
click at [50, 123] on link "person_add Nova marcação" at bounding box center [33, 134] width 54 height 28
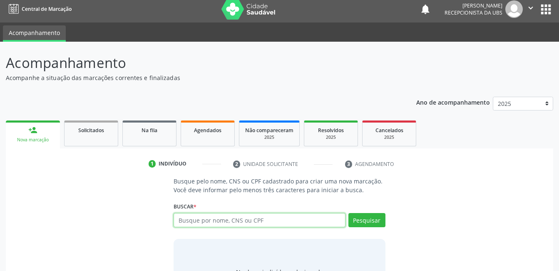
click at [232, 216] on input "text" at bounding box center [260, 220] width 172 height 14
type input "04444684470"
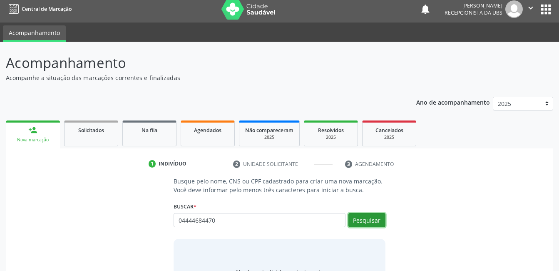
click at [353, 215] on button "Pesquisar" at bounding box center [366, 220] width 37 height 14
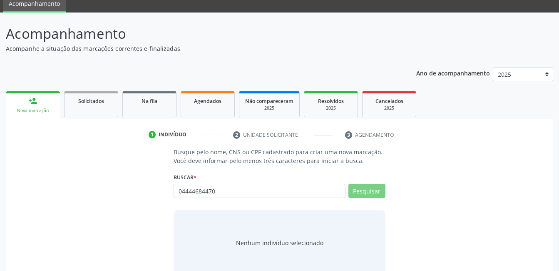
scroll to position [50, 0]
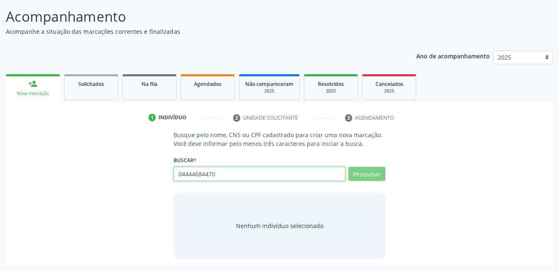
click at [233, 174] on input "04444684470" at bounding box center [260, 174] width 172 height 14
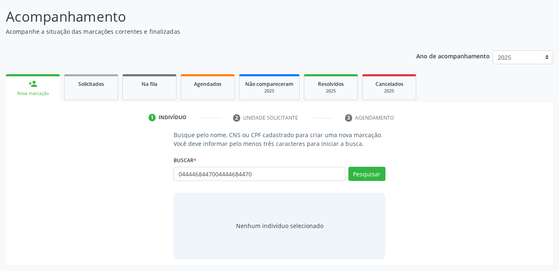
click at [262, 174] on input "0444468447004444684470" at bounding box center [260, 174] width 172 height 14
type input "04444684470"
click at [365, 168] on button "Pesquisar" at bounding box center [366, 174] width 37 height 14
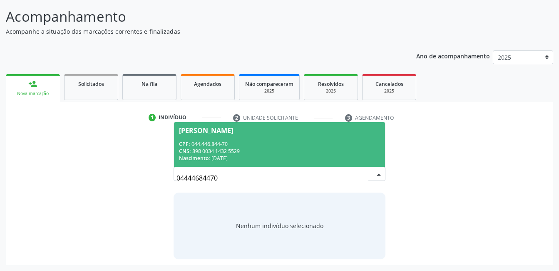
click at [254, 143] on div "CPF: 044.446.844-70" at bounding box center [279, 143] width 201 height 7
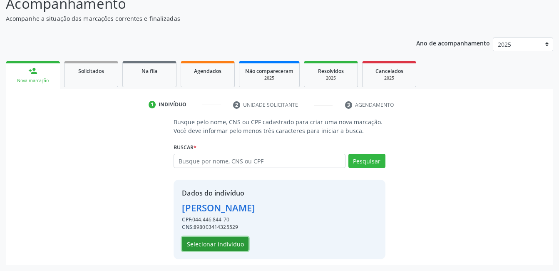
click at [237, 236] on button "Selecionar indivíduo" at bounding box center [215, 243] width 67 height 14
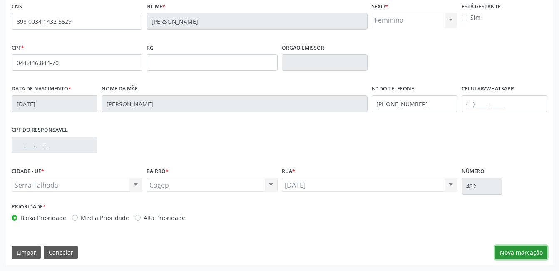
click at [503, 252] on button "Nova marcação" at bounding box center [521, 252] width 52 height 14
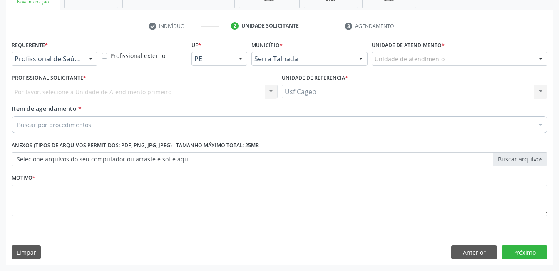
scroll to position [142, 0]
click at [85, 57] on div at bounding box center [91, 59] width 12 height 14
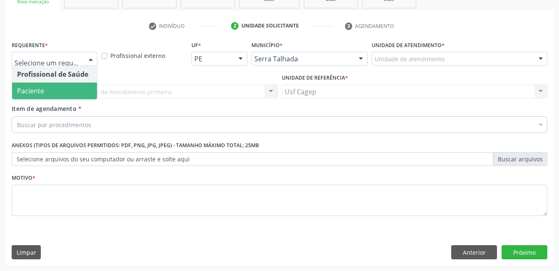
click at [77, 89] on span "Paciente" at bounding box center [54, 90] width 85 height 17
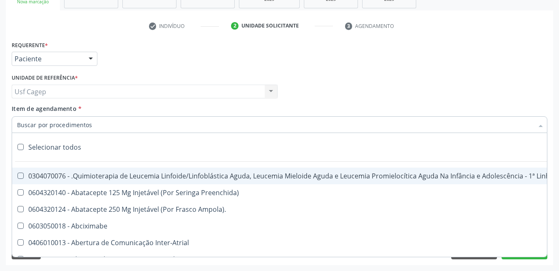
paste input "225155"
type input "225155"
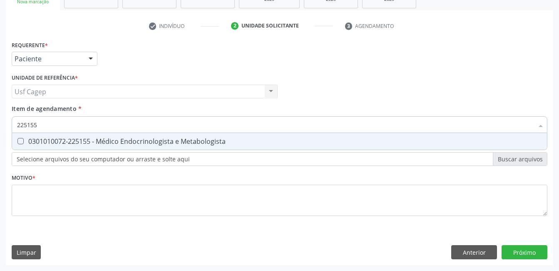
drag, startPoint x: 109, startPoint y: 140, endPoint x: 109, endPoint y: 146, distance: 5.4
click at [109, 141] on div "0301010072-225155 - Médico Endocrinologista e Metabologista" at bounding box center [279, 141] width 525 height 7
checkbox Metabologista "true"
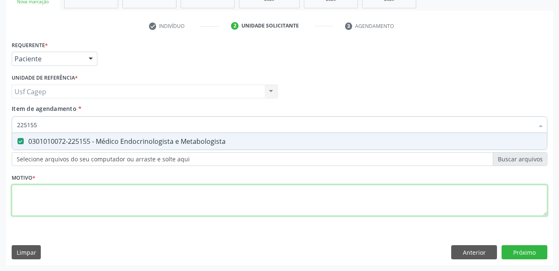
click at [119, 200] on div "Requerente * Paciente Profissional de Saúde Paciente Nenhum resultado encontrad…" at bounding box center [280, 133] width 536 height 189
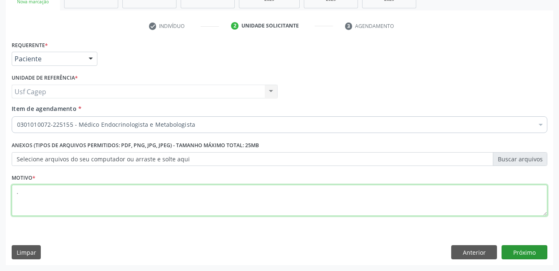
type textarea "."
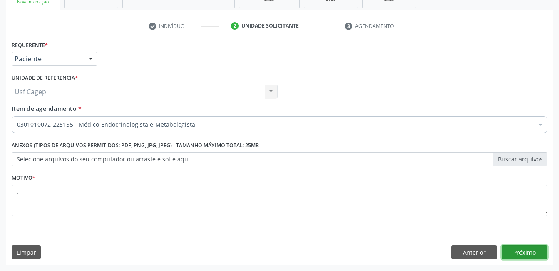
click at [518, 257] on button "Próximo" at bounding box center [525, 252] width 46 height 14
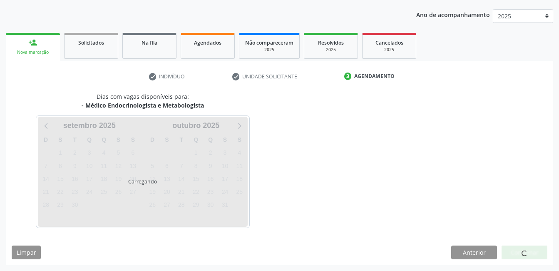
scroll to position [92, 0]
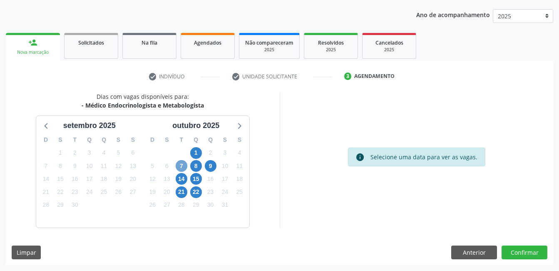
click at [177, 165] on span "7" at bounding box center [182, 166] width 12 height 12
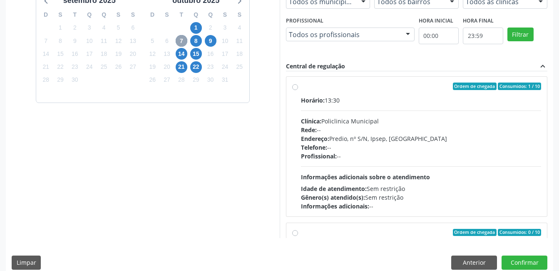
scroll to position [0, 0]
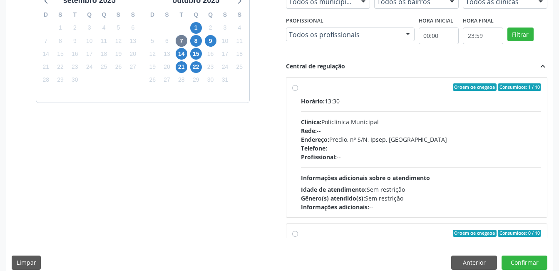
click at [381, 183] on div "Horário: 13:30 Clínica: Policlinica Municipal Rede: -- Endereço: Predio, nº S/N…" at bounding box center [421, 154] width 241 height 114
click at [298, 91] on input "Ordem de chegada Consumidos: 1 / 10 Horário: 13:30 Clínica: Policlinica Municip…" at bounding box center [295, 86] width 6 height 7
radio input "true"
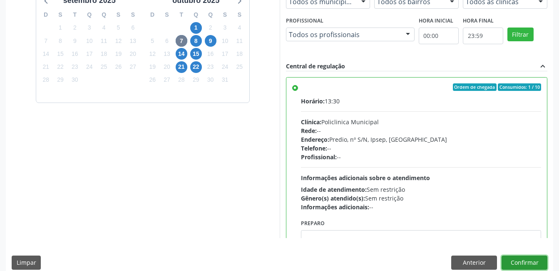
click at [530, 267] on button "Confirmar" at bounding box center [525, 262] width 46 height 14
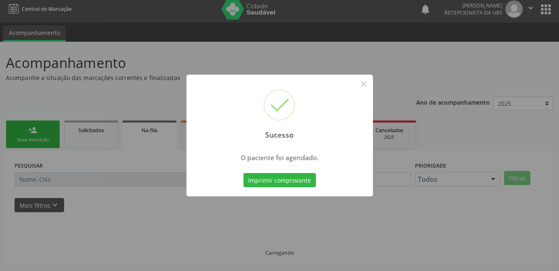
scroll to position [4, 0]
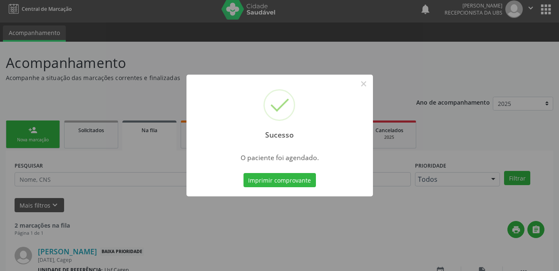
click at [265, 172] on div "Imprimir comprovante Cancel" at bounding box center [279, 179] width 76 height 17
click at [265, 174] on button "Imprimir comprovante" at bounding box center [280, 180] width 72 height 14
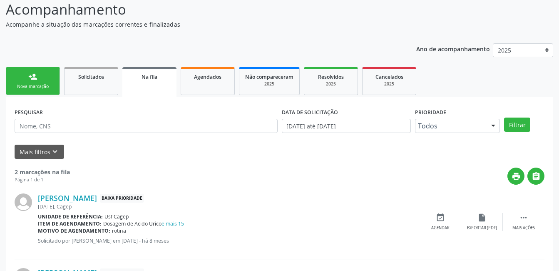
scroll to position [135, 0]
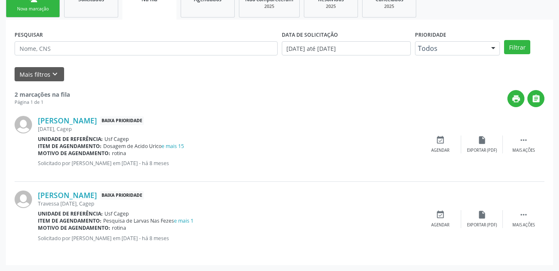
drag, startPoint x: 15, startPoint y: 7, endPoint x: 132, endPoint y: 50, distance: 124.5
click at [15, 7] on div "Nova marcação" at bounding box center [33, 9] width 42 height 6
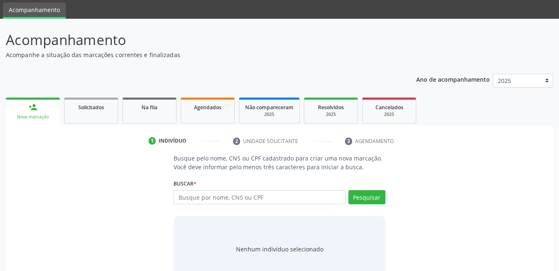
scroll to position [42, 0]
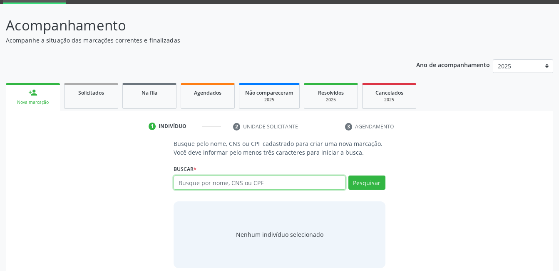
click at [201, 182] on input "text" at bounding box center [260, 182] width 172 height 14
type input "708001395725020"
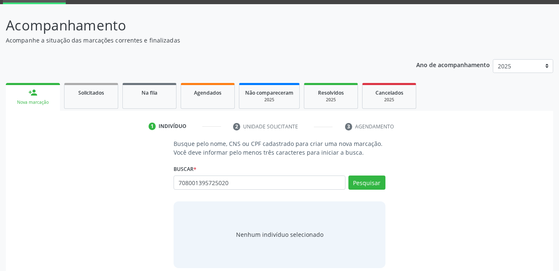
click at [364, 189] on div "Pesquisar" at bounding box center [366, 185] width 40 height 20
click at [367, 180] on button "Pesquisar" at bounding box center [366, 182] width 37 height 14
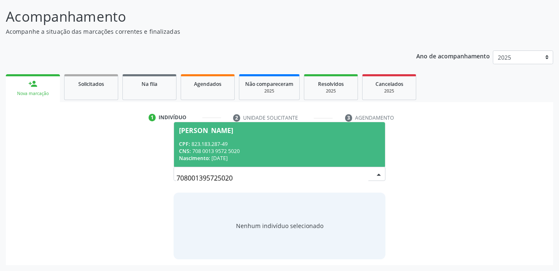
click at [308, 152] on div "CNS: 708 0013 9572 5020" at bounding box center [279, 150] width 201 height 7
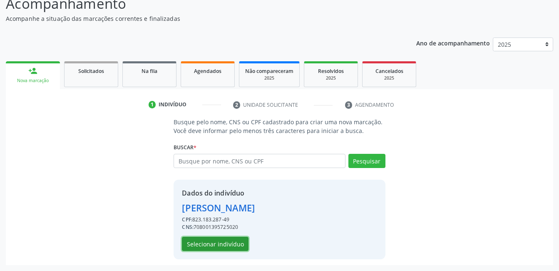
click at [221, 241] on button "Selecionar indivíduo" at bounding box center [215, 243] width 67 height 14
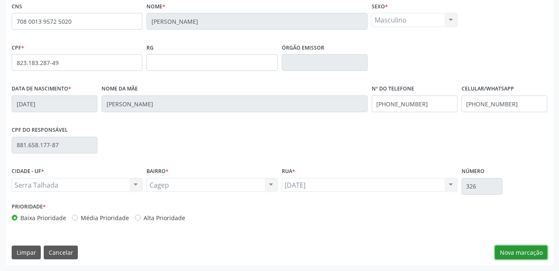
click at [516, 251] on button "Nova marcação" at bounding box center [521, 252] width 52 height 14
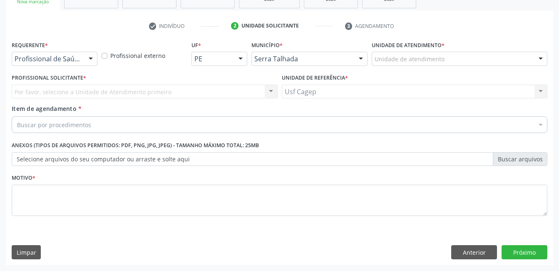
scroll to position [142, 0]
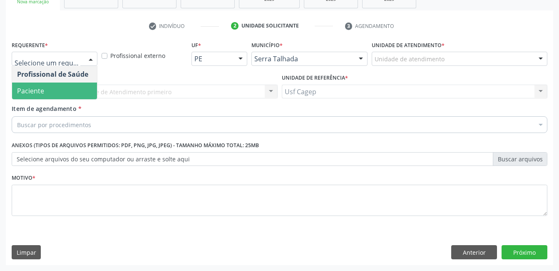
click at [72, 82] on span "Paciente" at bounding box center [54, 90] width 85 height 17
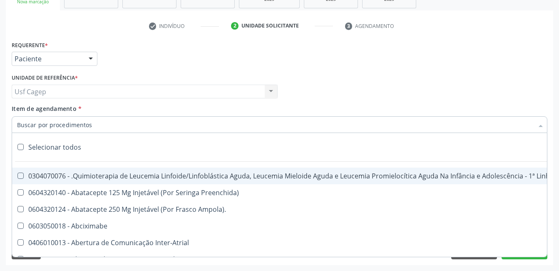
paste input "225155"
type input "225155"
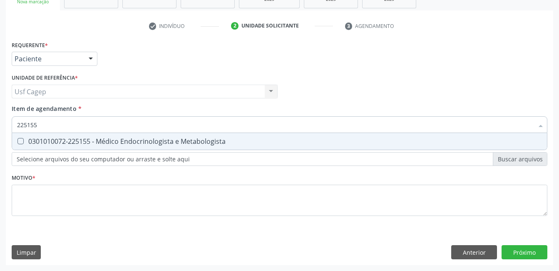
click at [85, 136] on span "0301010072-225155 - Médico Endocrinologista e Metabologista" at bounding box center [279, 141] width 535 height 17
checkbox Metabologista "true"
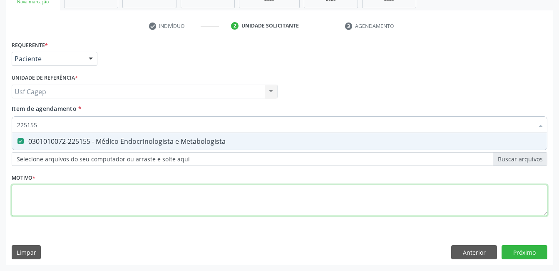
click at [106, 195] on div "Requerente * Paciente Profissional de Saúde Paciente Nenhum resultado encontrad…" at bounding box center [280, 133] width 536 height 189
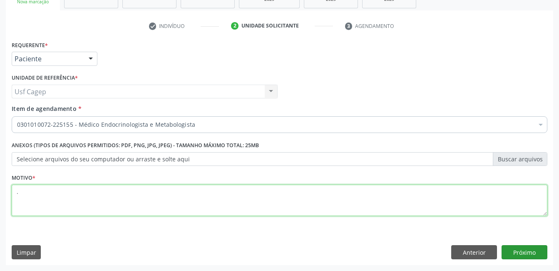
type textarea "."
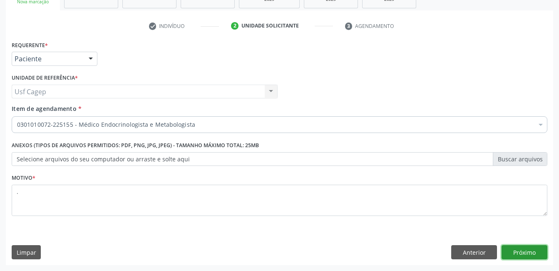
click at [514, 249] on button "Próximo" at bounding box center [525, 252] width 46 height 14
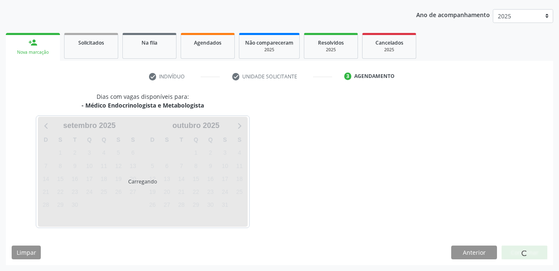
scroll to position [92, 0]
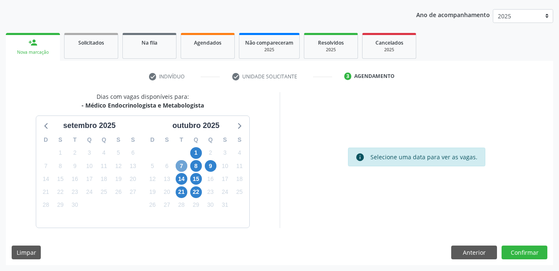
click at [182, 163] on span "7" at bounding box center [182, 166] width 12 height 12
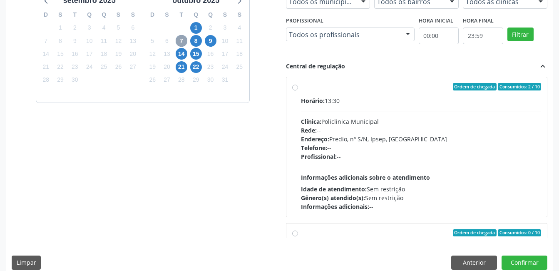
scroll to position [0, 0]
click at [395, 175] on span "Informações adicionais sobre o atendimento" at bounding box center [365, 178] width 129 height 8
click at [298, 91] on input "Ordem de chegada Consumidos: 2 / 10 Horário: 13:30 Clínica: Policlinica Municip…" at bounding box center [295, 86] width 6 height 7
radio input "true"
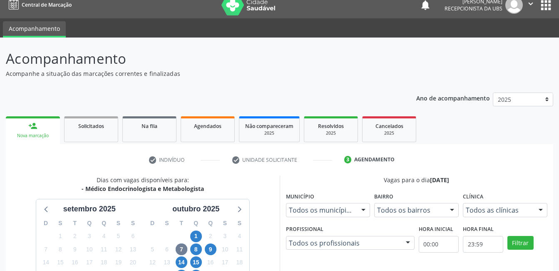
scroll to position [227, 0]
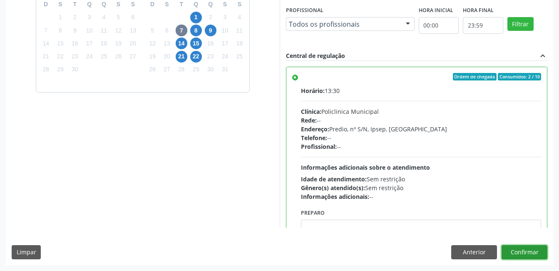
click at [541, 247] on button "Confirmar" at bounding box center [525, 252] width 46 height 14
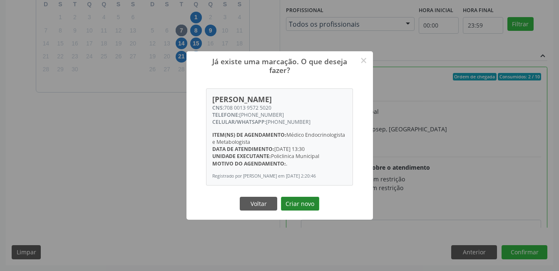
click at [311, 200] on button "Criar novo" at bounding box center [300, 203] width 38 height 14
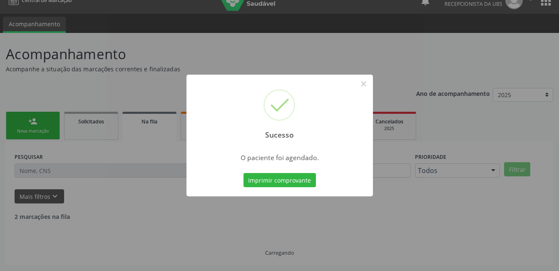
scroll to position [4, 0]
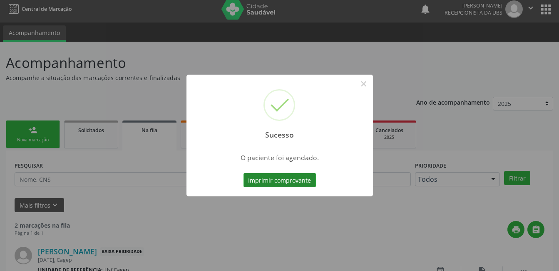
click at [283, 182] on button "Imprimir comprovante" at bounding box center [280, 180] width 72 height 14
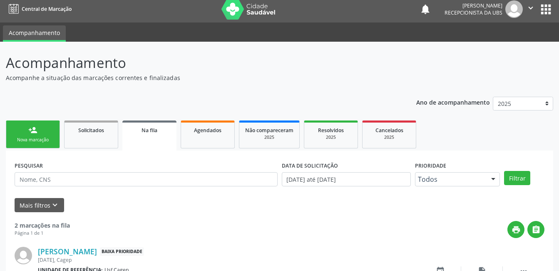
drag, startPoint x: 36, startPoint y: 132, endPoint x: 45, endPoint y: 144, distance: 15.4
click at [36, 132] on div "person_add" at bounding box center [32, 129] width 9 height 9
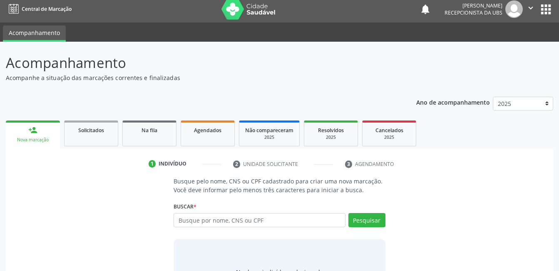
click at [40, 140] on div "Nova marcação" at bounding box center [33, 140] width 42 height 6
click at [194, 222] on input "text" at bounding box center [260, 220] width 172 height 14
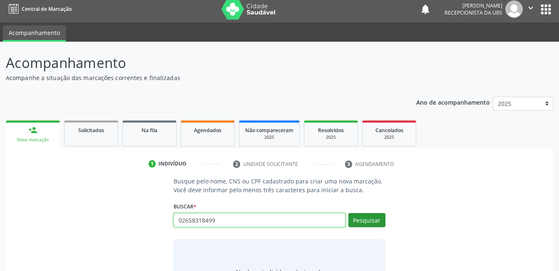
type input "02658318499"
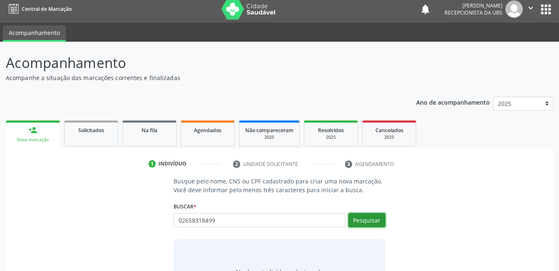
click at [368, 220] on button "Pesquisar" at bounding box center [366, 220] width 37 height 14
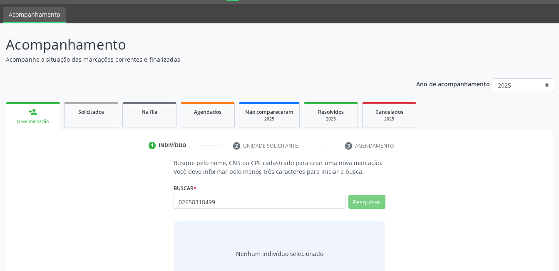
scroll to position [50, 0]
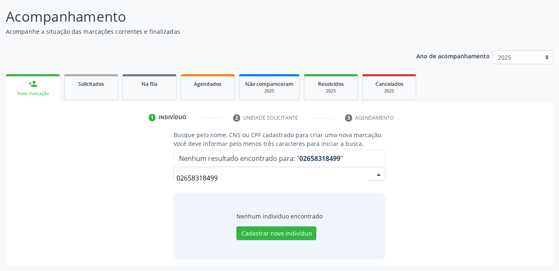
click at [261, 174] on input "02658318499" at bounding box center [272, 177] width 191 height 17
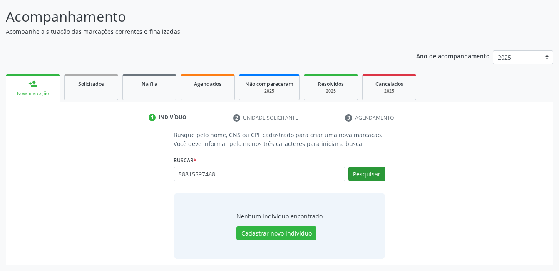
type input "58815597468"
click at [355, 178] on button "Pesquisar" at bounding box center [366, 174] width 37 height 14
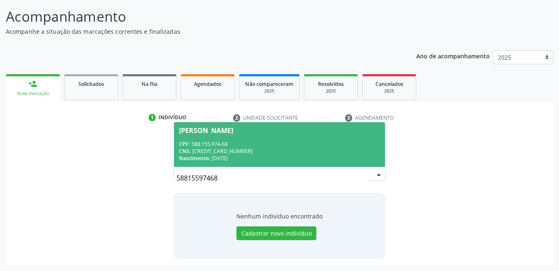
click at [274, 154] on div "CNS: [CREDIT_CARD_NUMBER]" at bounding box center [279, 150] width 201 height 7
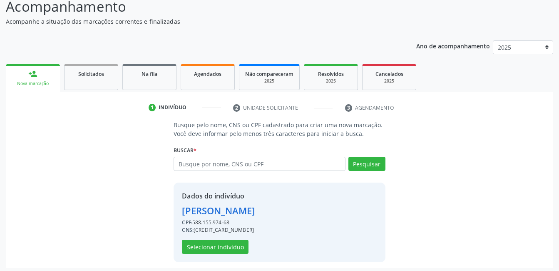
scroll to position [63, 0]
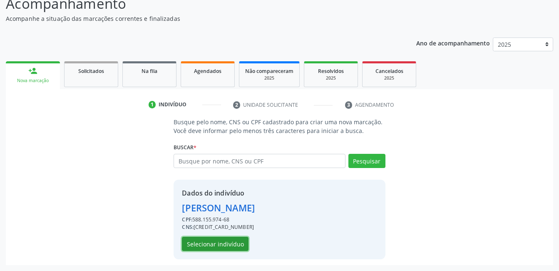
click at [224, 242] on button "Selecionar indivíduo" at bounding box center [215, 243] width 67 height 14
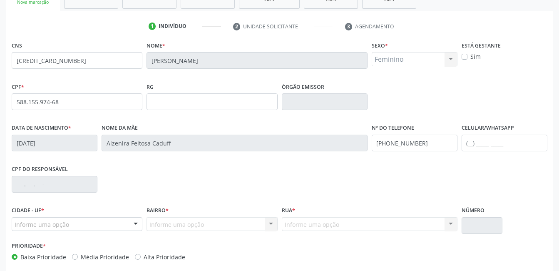
scroll to position [181, 0]
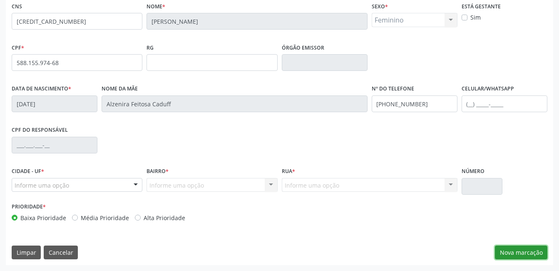
click at [533, 247] on button "Nova marcação" at bounding box center [521, 252] width 52 height 14
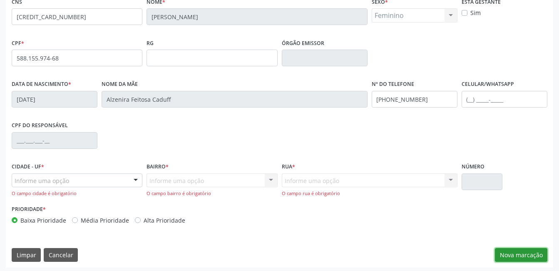
scroll to position [188, 0]
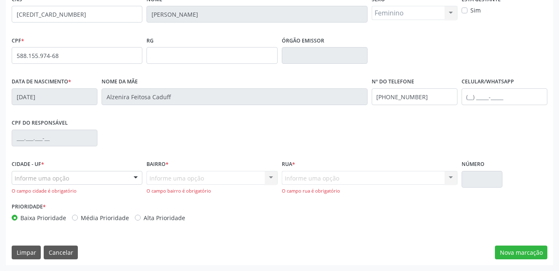
click at [81, 178] on div "Informe uma opção" at bounding box center [77, 178] width 131 height 14
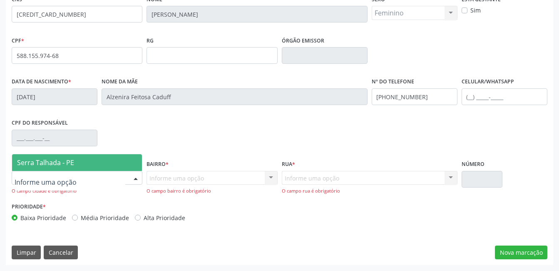
drag, startPoint x: 80, startPoint y: 161, endPoint x: 171, endPoint y: 195, distance: 97.3
click at [81, 161] on span "Serra Talhada - PE" at bounding box center [77, 162] width 130 height 17
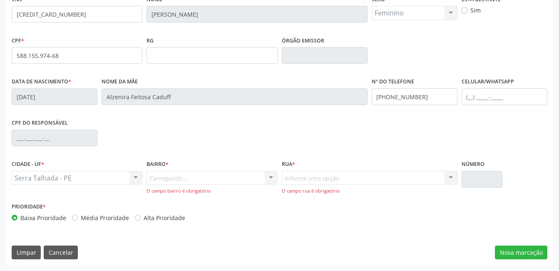
click at [202, 179] on div "Carregando... Nenhum resultado encontrado para: " " Nenhuma opção encontrada. D…" at bounding box center [212, 183] width 131 height 24
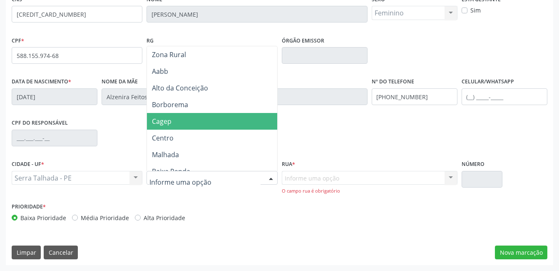
click at [186, 119] on span "Cagep" at bounding box center [214, 121] width 134 height 17
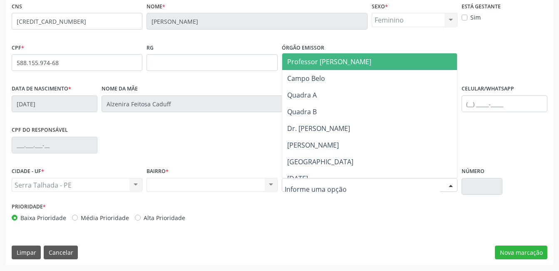
scroll to position [181, 0]
click at [339, 183] on div at bounding box center [370, 185] width 176 height 14
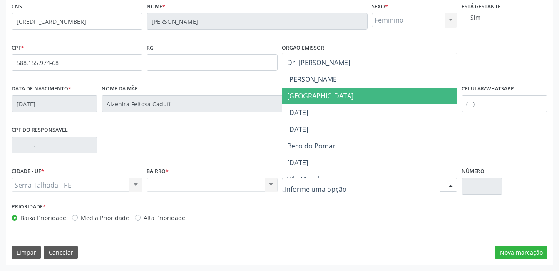
scroll to position [83, 0]
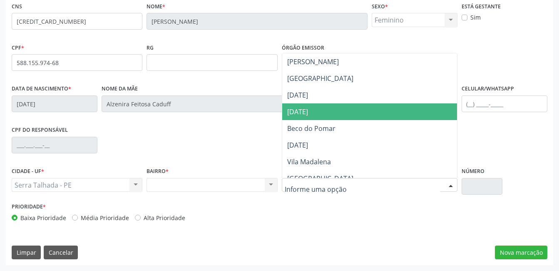
drag, startPoint x: 382, startPoint y: 117, endPoint x: 443, endPoint y: 147, distance: 67.6
click at [383, 118] on span "[DATE]" at bounding box center [369, 111] width 175 height 17
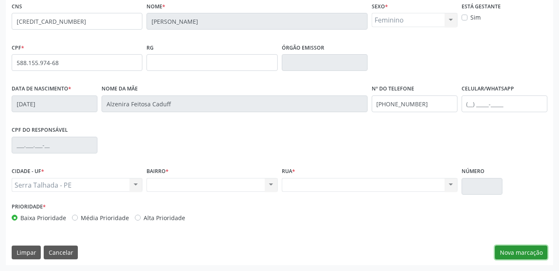
click at [513, 255] on button "Nova marcação" at bounding box center [521, 252] width 52 height 14
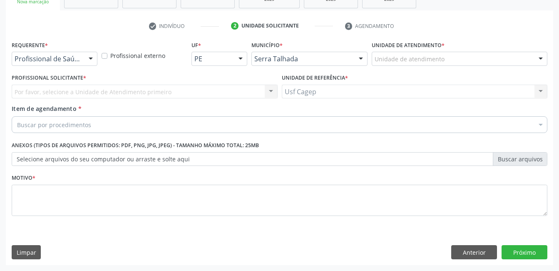
scroll to position [142, 0]
click at [67, 67] on div "Requerente * Profissional de Saúde Profissional de Saúde Paciente Nenhum result…" at bounding box center [55, 55] width 90 height 32
click at [64, 65] on div "Profissional de Saúde" at bounding box center [55, 59] width 86 height 14
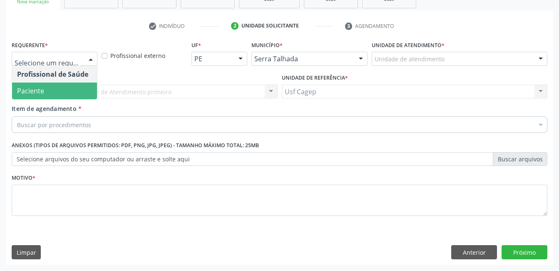
click at [70, 88] on span "Paciente" at bounding box center [54, 90] width 85 height 17
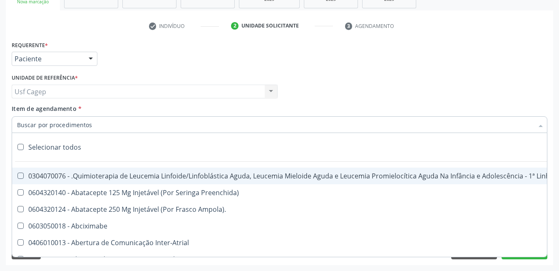
click at [74, 123] on input "Item de agendamento *" at bounding box center [275, 124] width 517 height 17
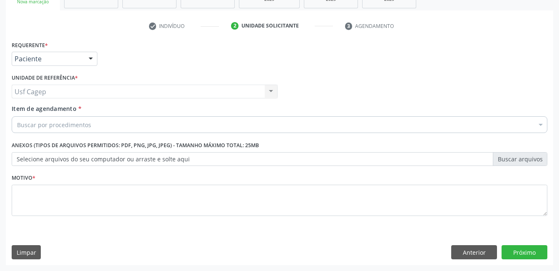
click at [119, 127] on div "Buscar por procedimentos" at bounding box center [280, 124] width 536 height 17
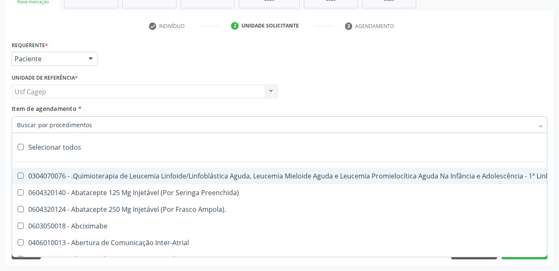
paste input "225135"
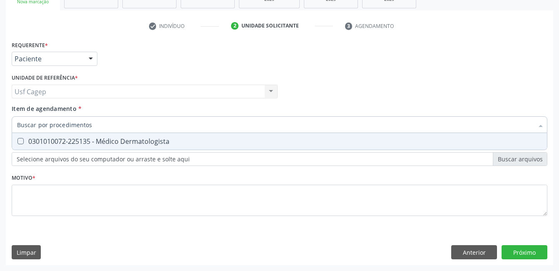
type input "225135"
click at [118, 138] on div "0301010072-225135 - Médico Dermatologista" at bounding box center [279, 141] width 525 height 7
checkbox Dermatologista "true"
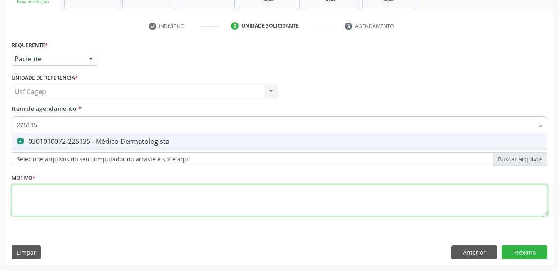
click at [119, 204] on div "Requerente * Paciente Profissional de Saúde Paciente Nenhum resultado encontrad…" at bounding box center [280, 133] width 536 height 189
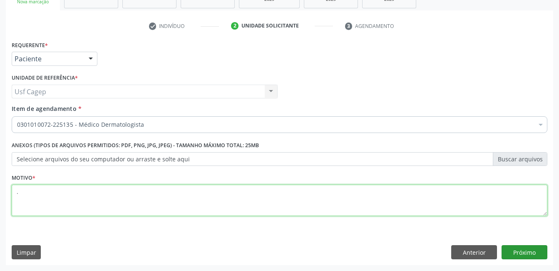
type textarea "."
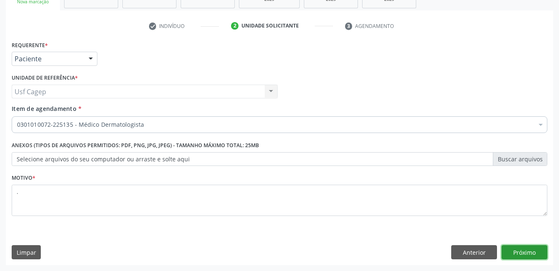
click at [510, 251] on button "Próximo" at bounding box center [525, 252] width 46 height 14
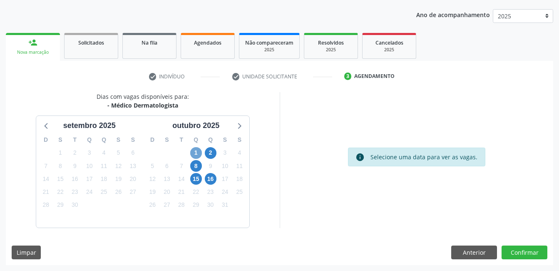
drag, startPoint x: 198, startPoint y: 149, endPoint x: 297, endPoint y: 179, distance: 104.2
click at [198, 149] on span "1" at bounding box center [196, 153] width 12 height 12
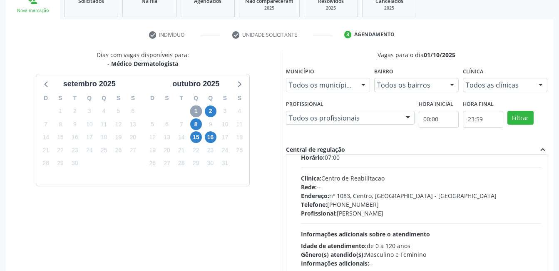
scroll to position [42, 0]
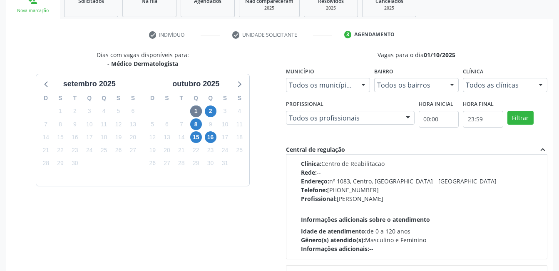
click at [467, 188] on div "Telefone: [PHONE_NUMBER]" at bounding box center [421, 189] width 241 height 9
click at [298, 132] on input "Ordem de chegada Consumidos: 2 / 6 Horário: 07:00 Clínica: Centro de Reabilitac…" at bounding box center [295, 128] width 6 height 7
radio input "true"
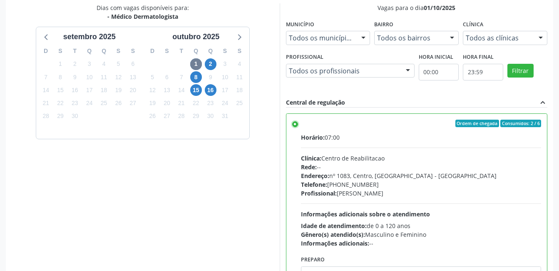
scroll to position [227, 0]
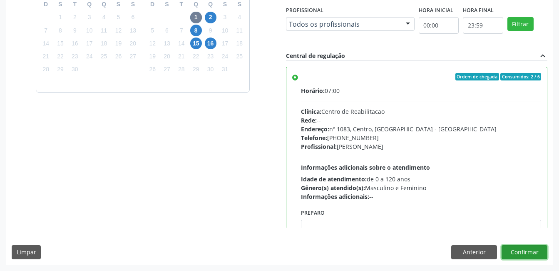
click at [532, 248] on button "Confirmar" at bounding box center [525, 252] width 46 height 14
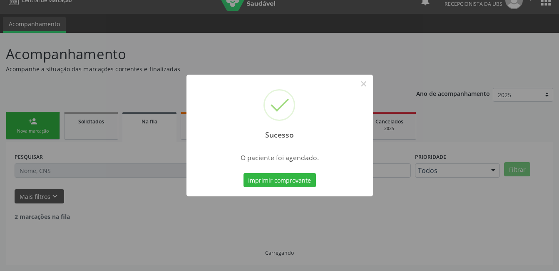
scroll to position [4, 0]
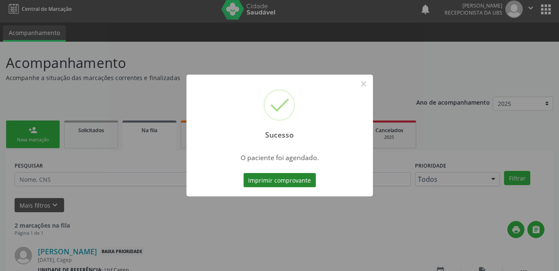
click at [301, 181] on button "Imprimir comprovante" at bounding box center [280, 180] width 72 height 14
